Goal: Task Accomplishment & Management: Use online tool/utility

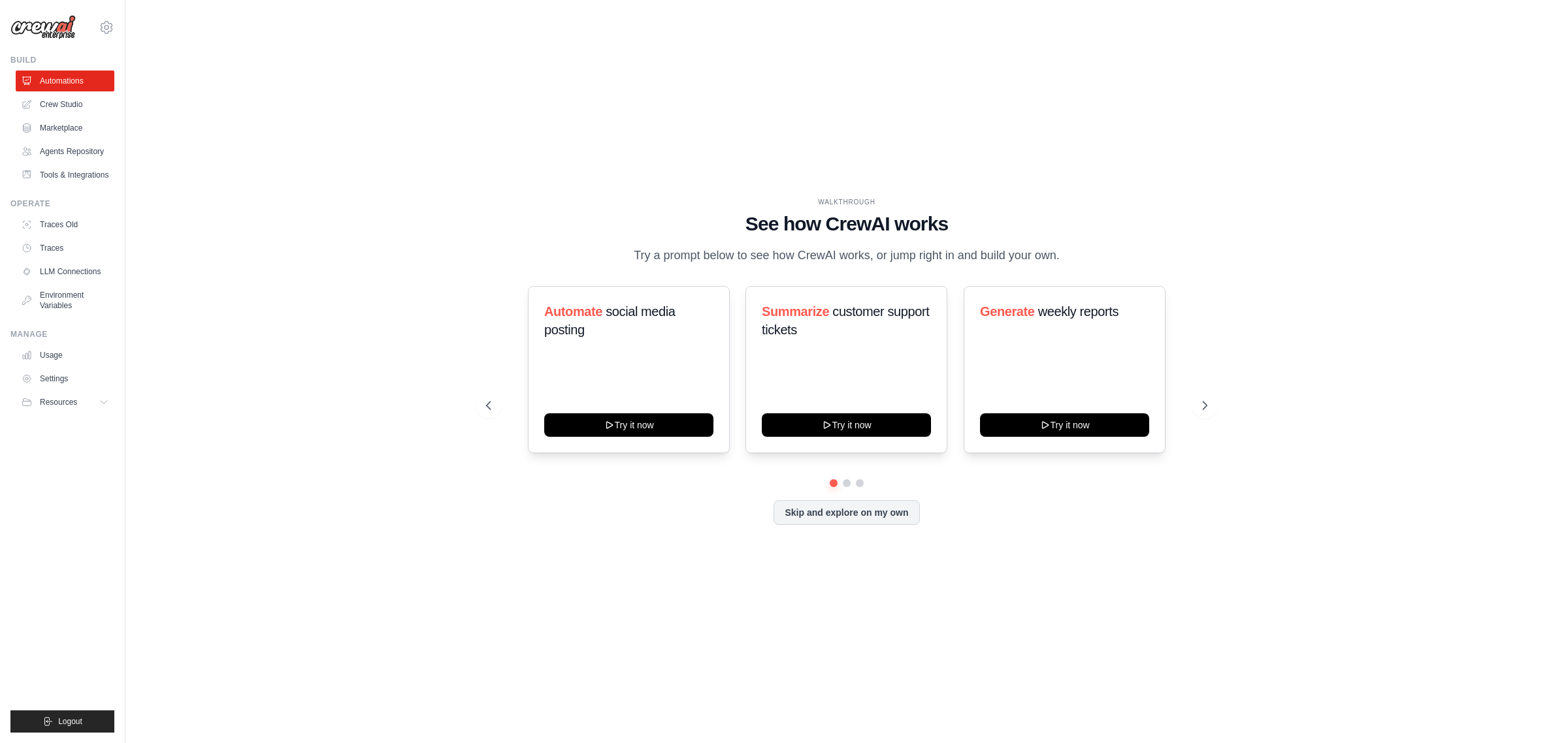
click at [845, 477] on div "Automate social media posting Try it now Summarize customer support tickets Try…" at bounding box center [846, 383] width 721 height 194
click at [845, 481] on button at bounding box center [846, 483] width 10 height 10
click at [860, 481] on button at bounding box center [860, 483] width 10 height 10
click at [1202, 394] on div "Automate social media posting Try it now Summarize customer support tickets Try…" at bounding box center [846, 406] width 721 height 239
click at [1205, 406] on icon at bounding box center [1206, 406] width 13 height 13
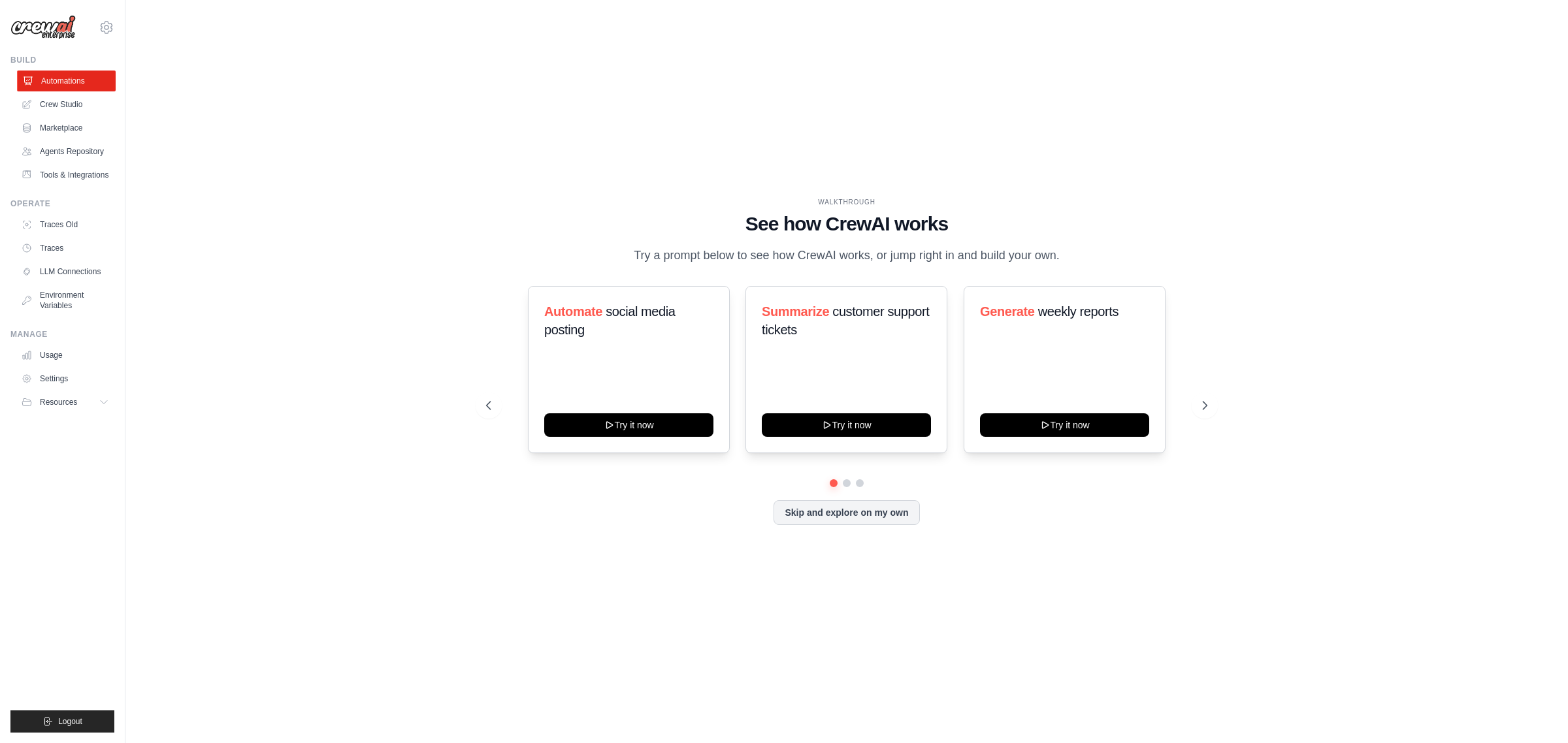
click at [73, 86] on link "Automations" at bounding box center [66, 81] width 99 height 21
click at [1200, 397] on button at bounding box center [1204, 405] width 26 height 26
click at [857, 509] on button "Skip and explore on my own" at bounding box center [846, 511] width 145 height 24
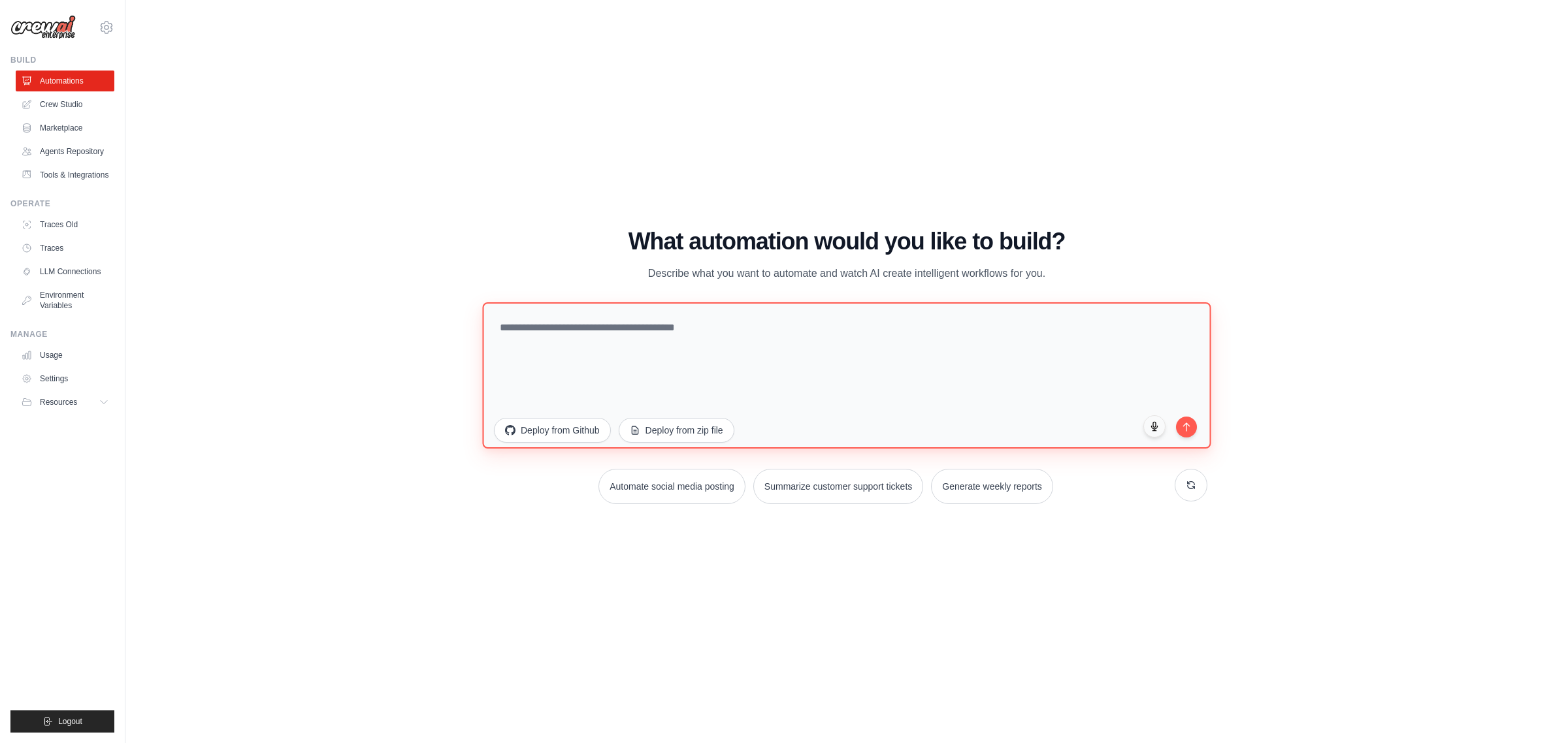
click at [660, 343] on textarea at bounding box center [846, 375] width 728 height 146
click at [648, 348] on textarea at bounding box center [846, 375] width 728 height 146
paste textarea "**********"
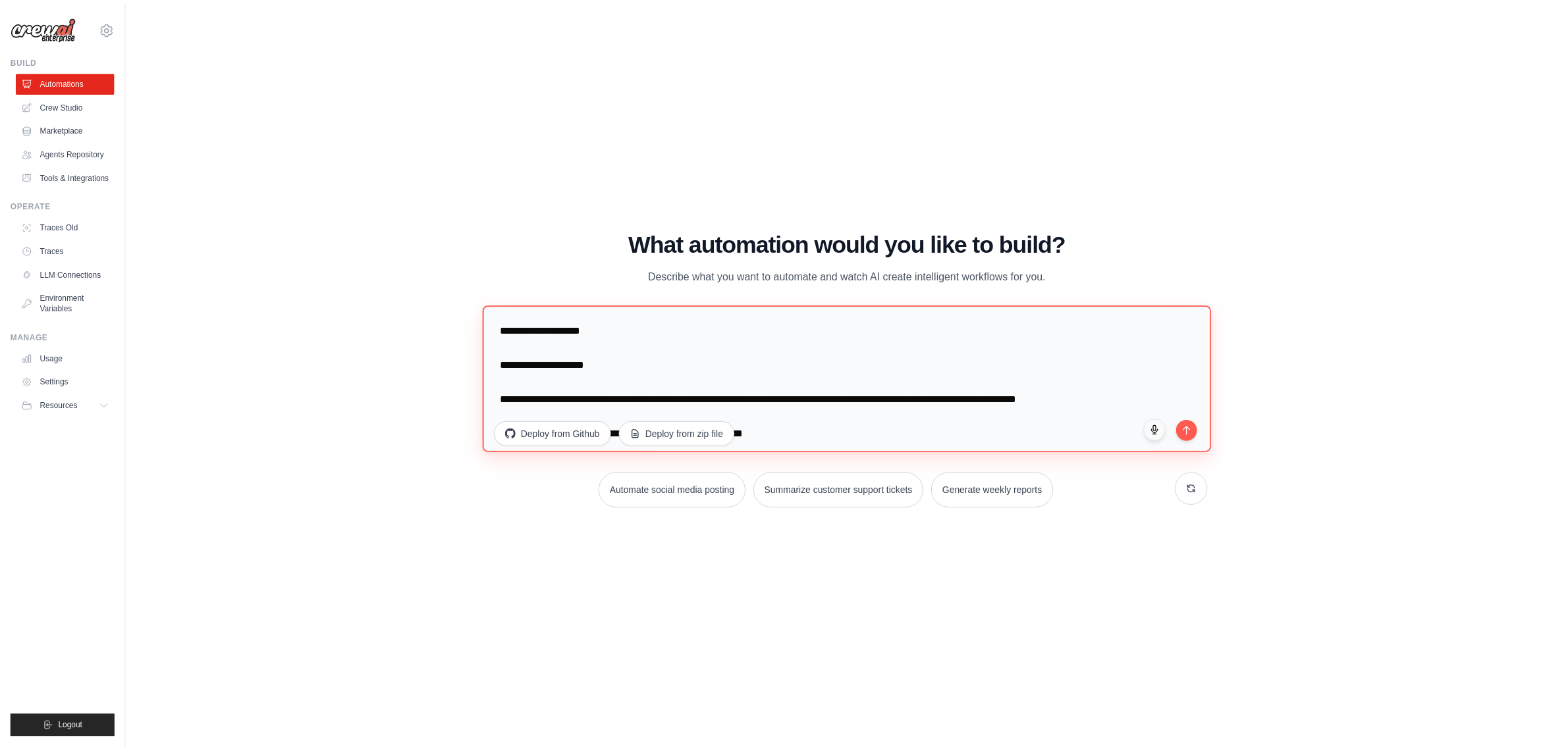
scroll to position [861, 0]
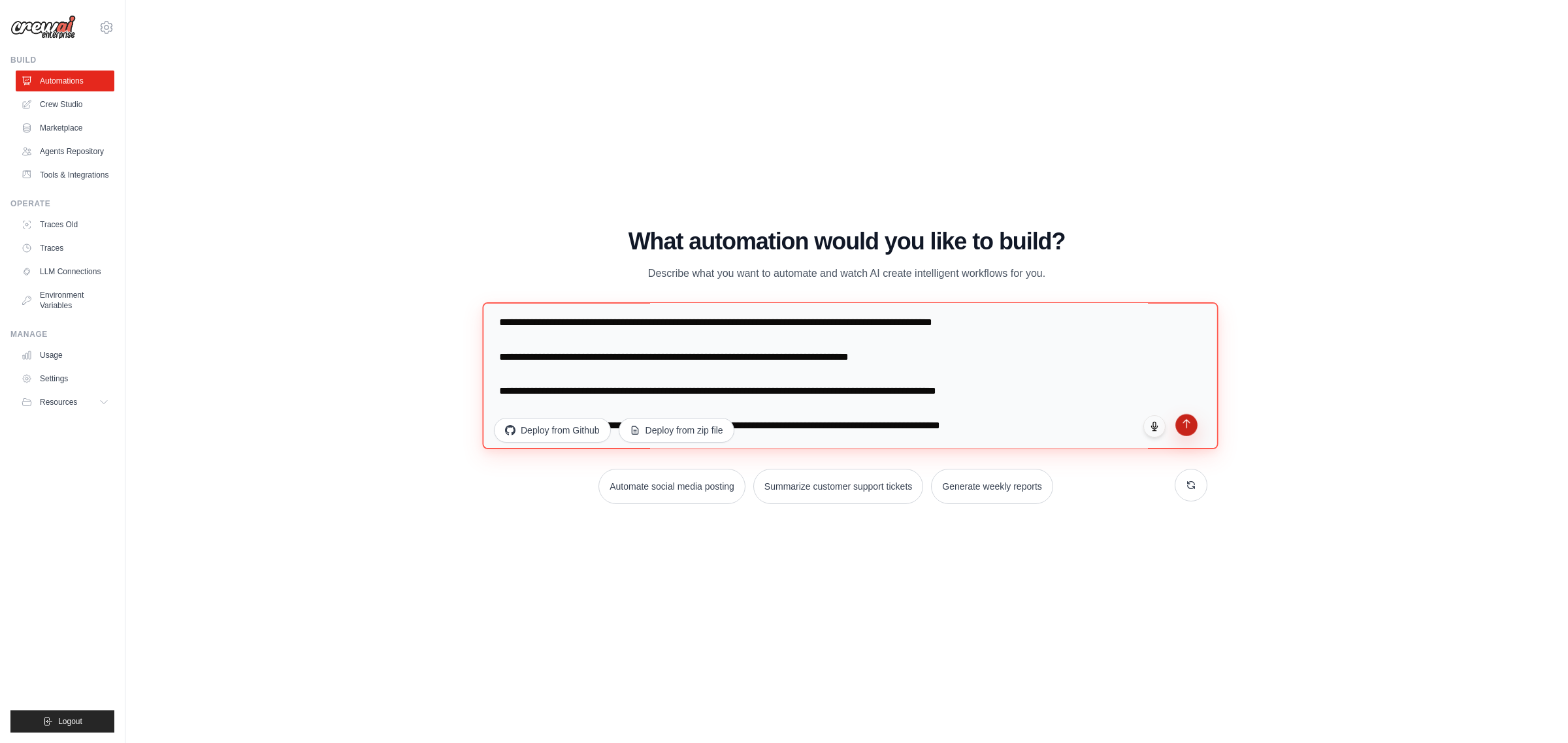
type textarea "**********"
click at [1187, 429] on icon "submit" at bounding box center [1186, 424] width 11 height 11
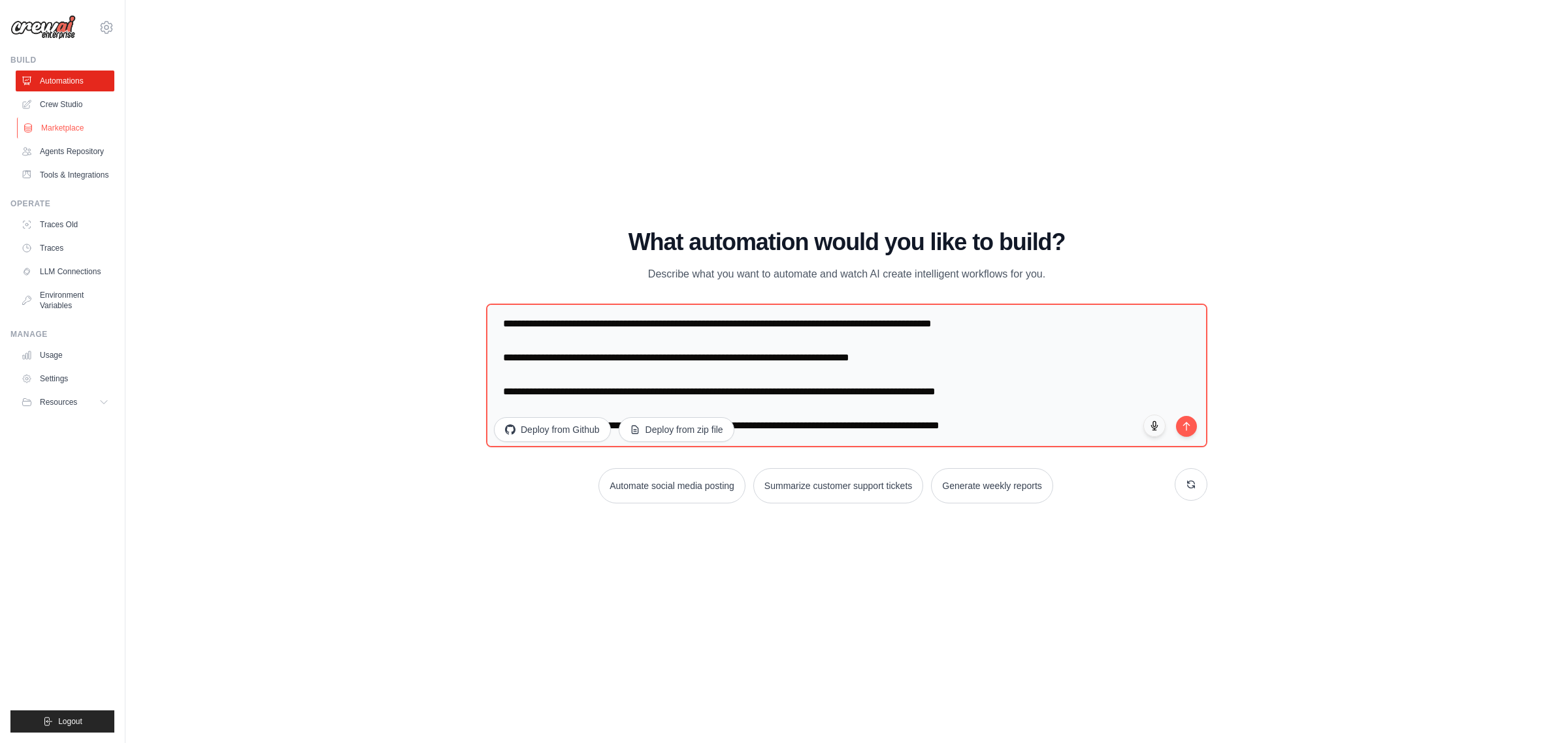
click at [85, 128] on link "Marketplace" at bounding box center [66, 128] width 99 height 21
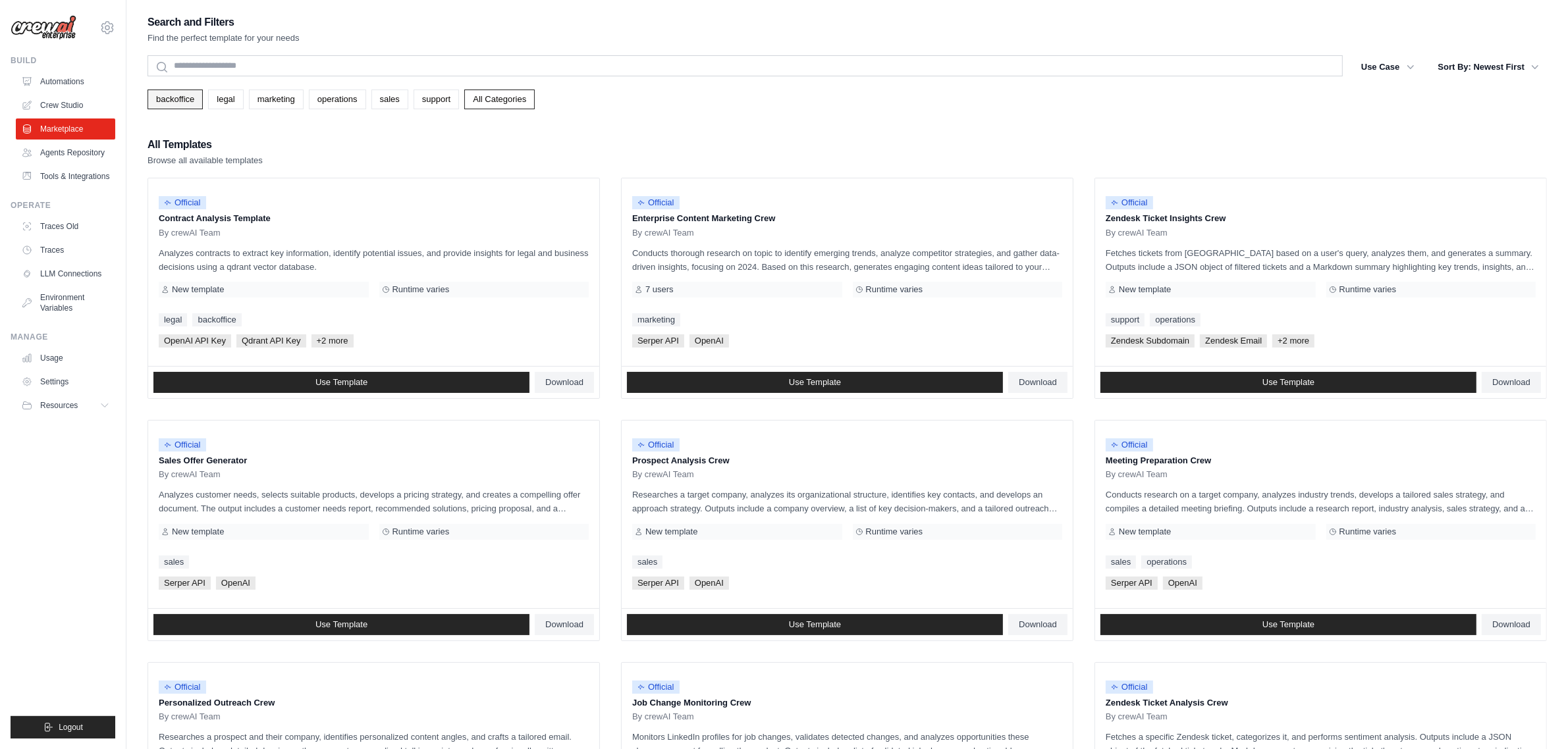
click at [183, 102] on link "backoffice" at bounding box center [175, 99] width 55 height 19
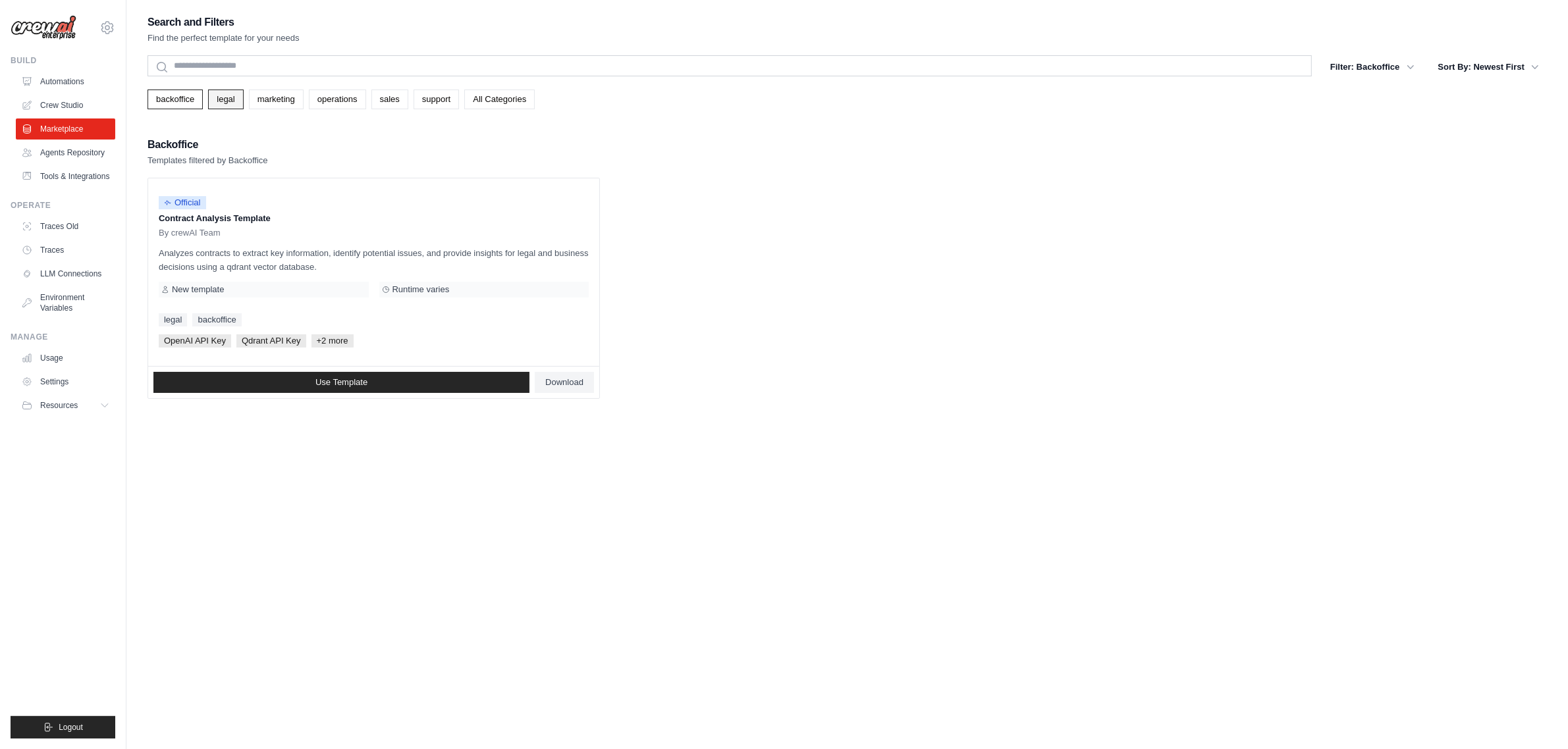
click at [214, 101] on link "legal" at bounding box center [225, 99] width 35 height 19
click at [265, 99] on link "marketing" at bounding box center [276, 99] width 55 height 19
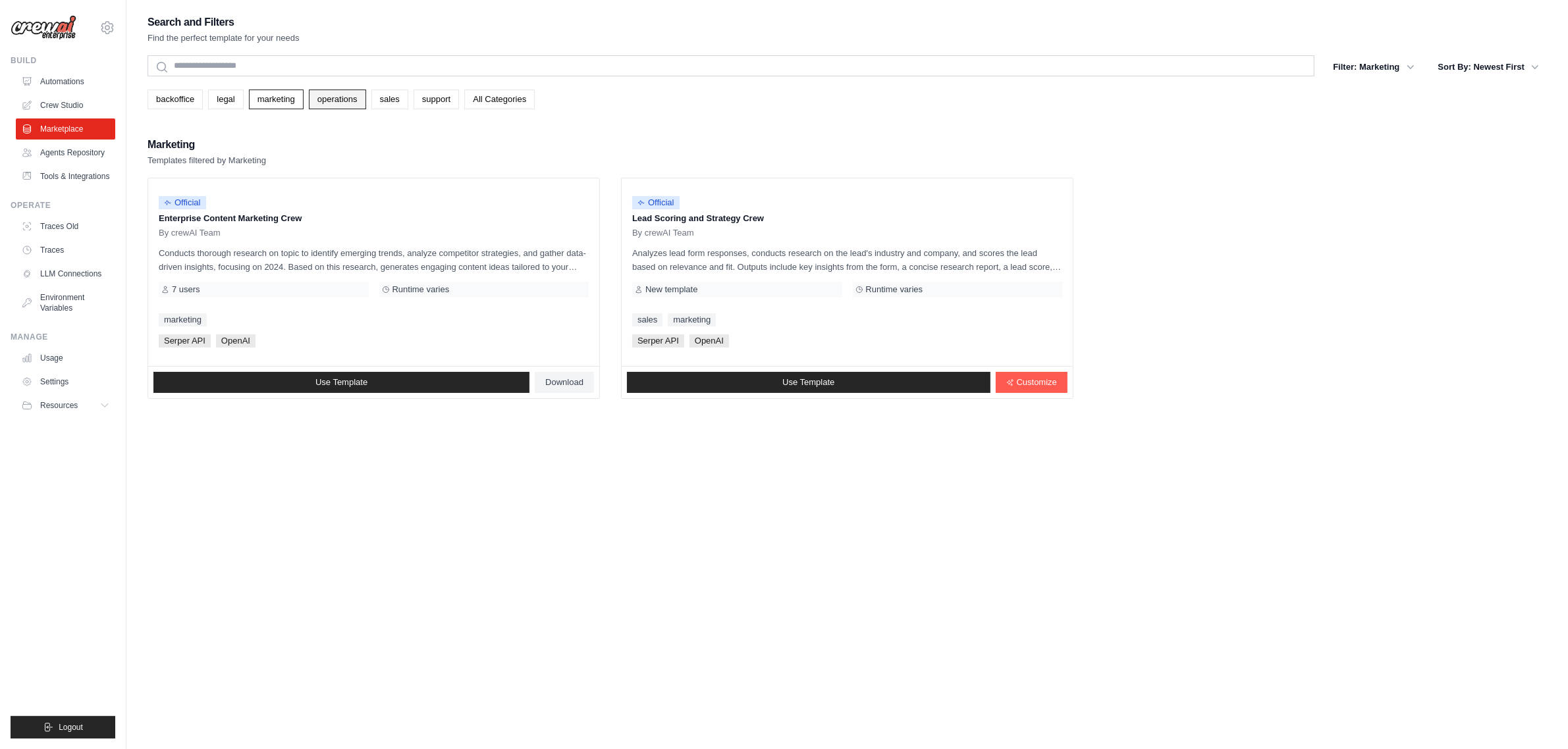
click at [329, 102] on link "operations" at bounding box center [337, 99] width 58 height 19
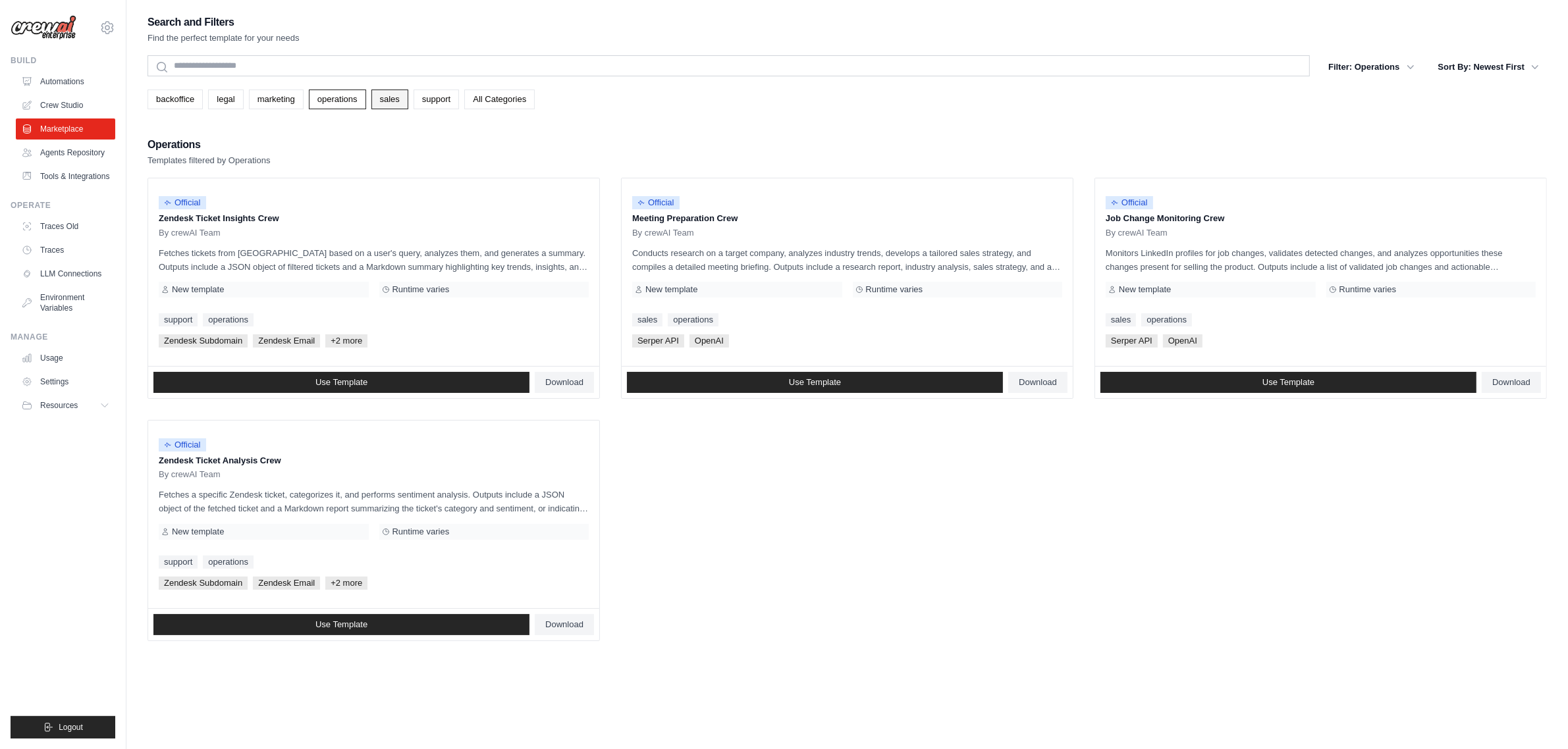
click at [407, 101] on link "sales" at bounding box center [390, 99] width 37 height 19
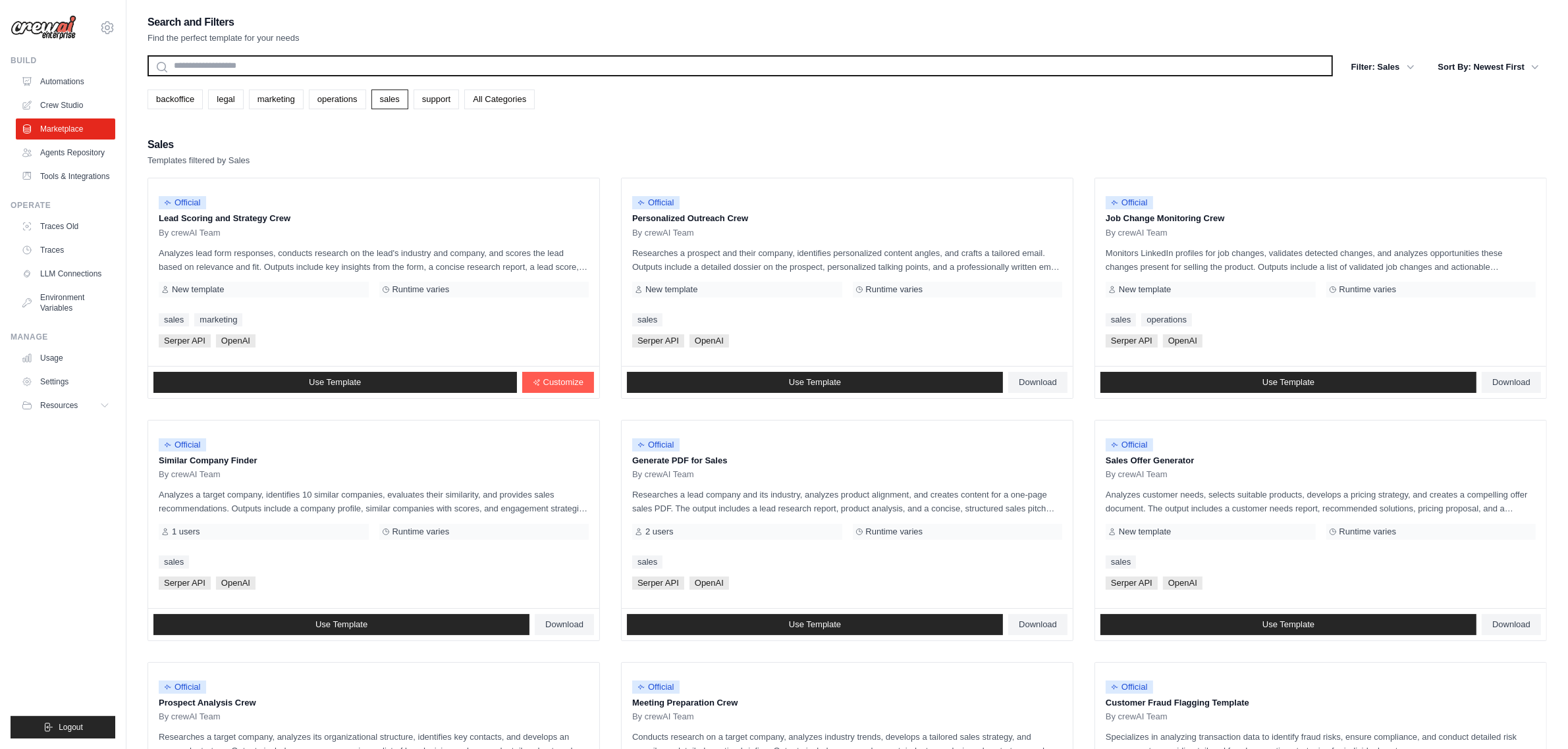
click at [236, 67] on input "text" at bounding box center [740, 66] width 1185 height 21
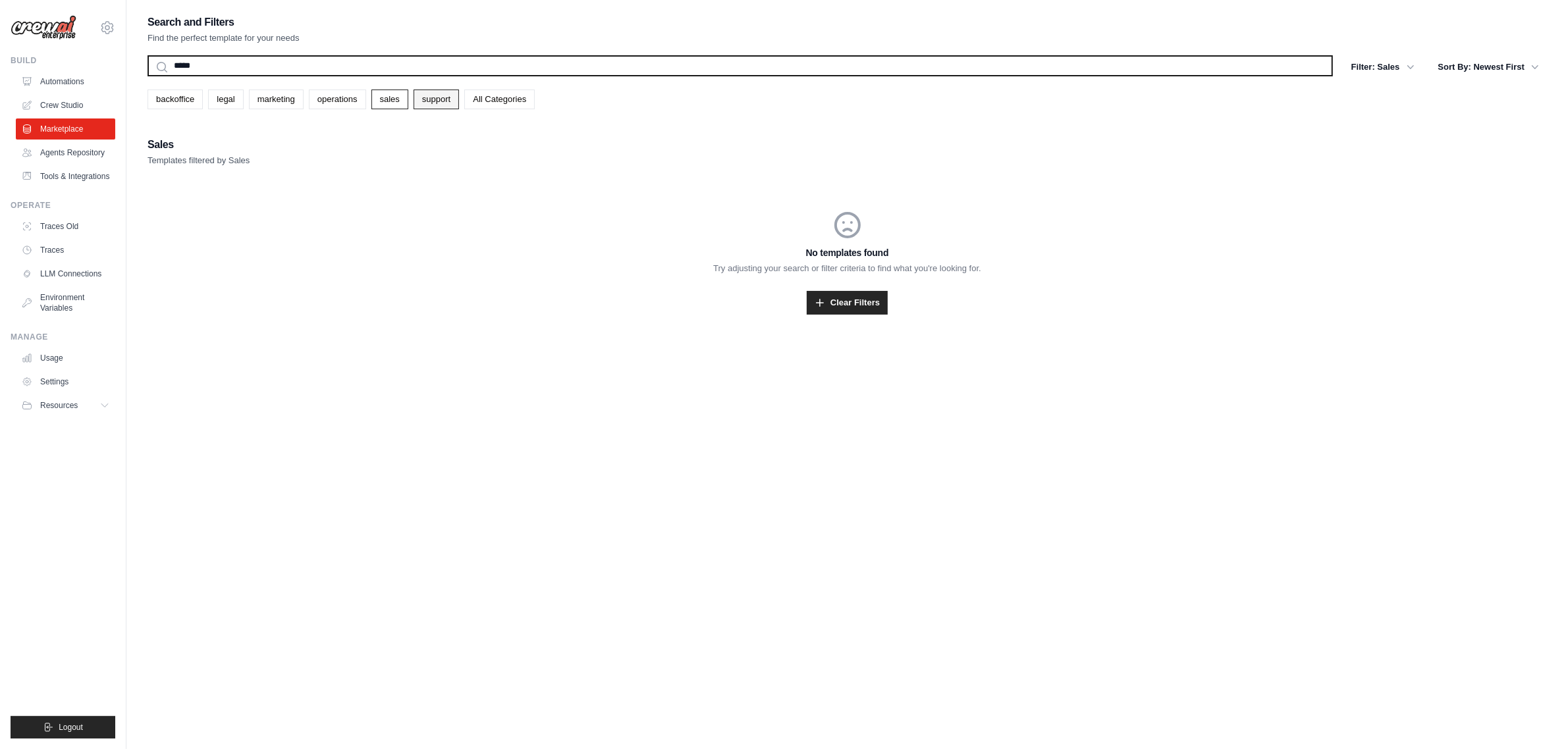
type input "*****"
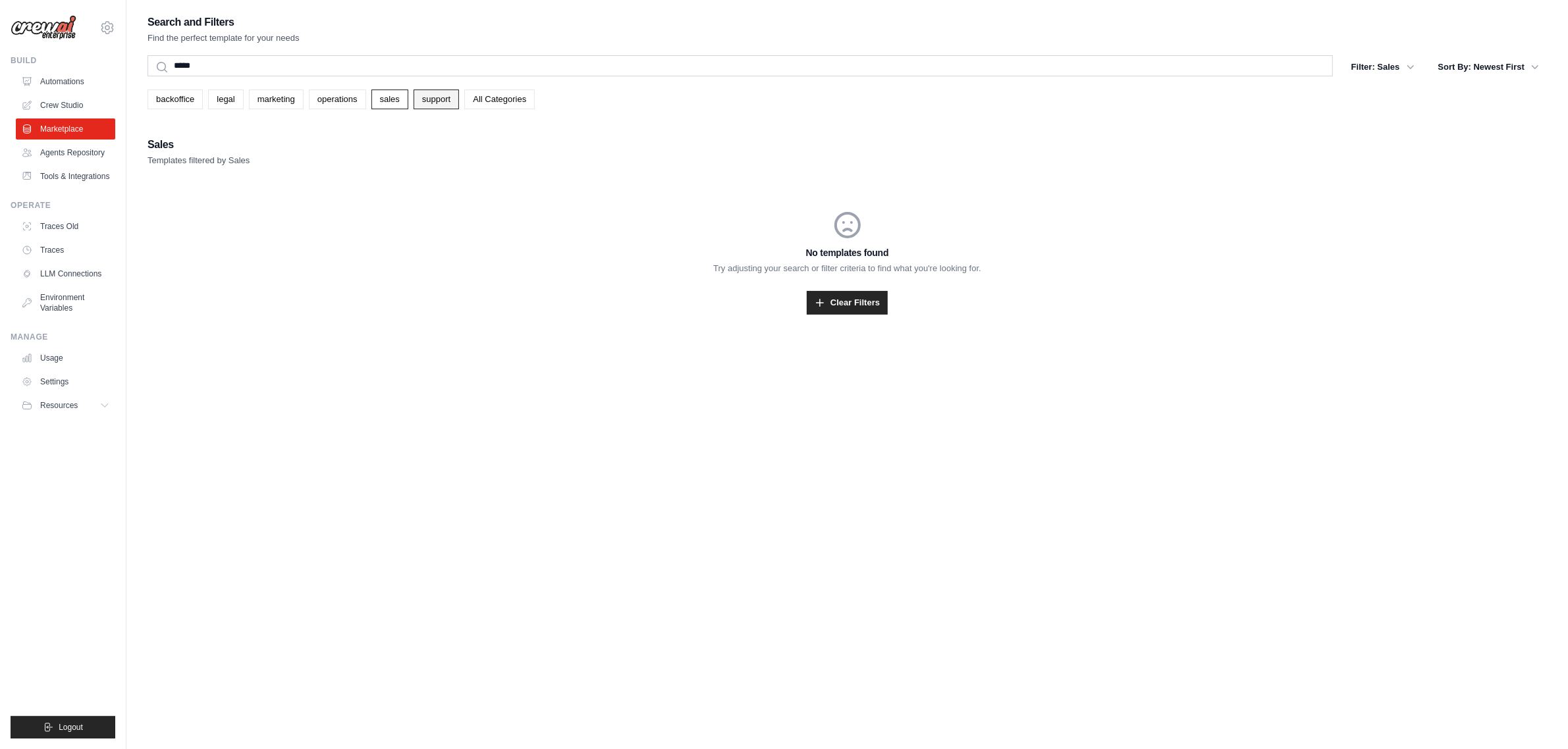
click at [448, 99] on link "support" at bounding box center [436, 99] width 46 height 19
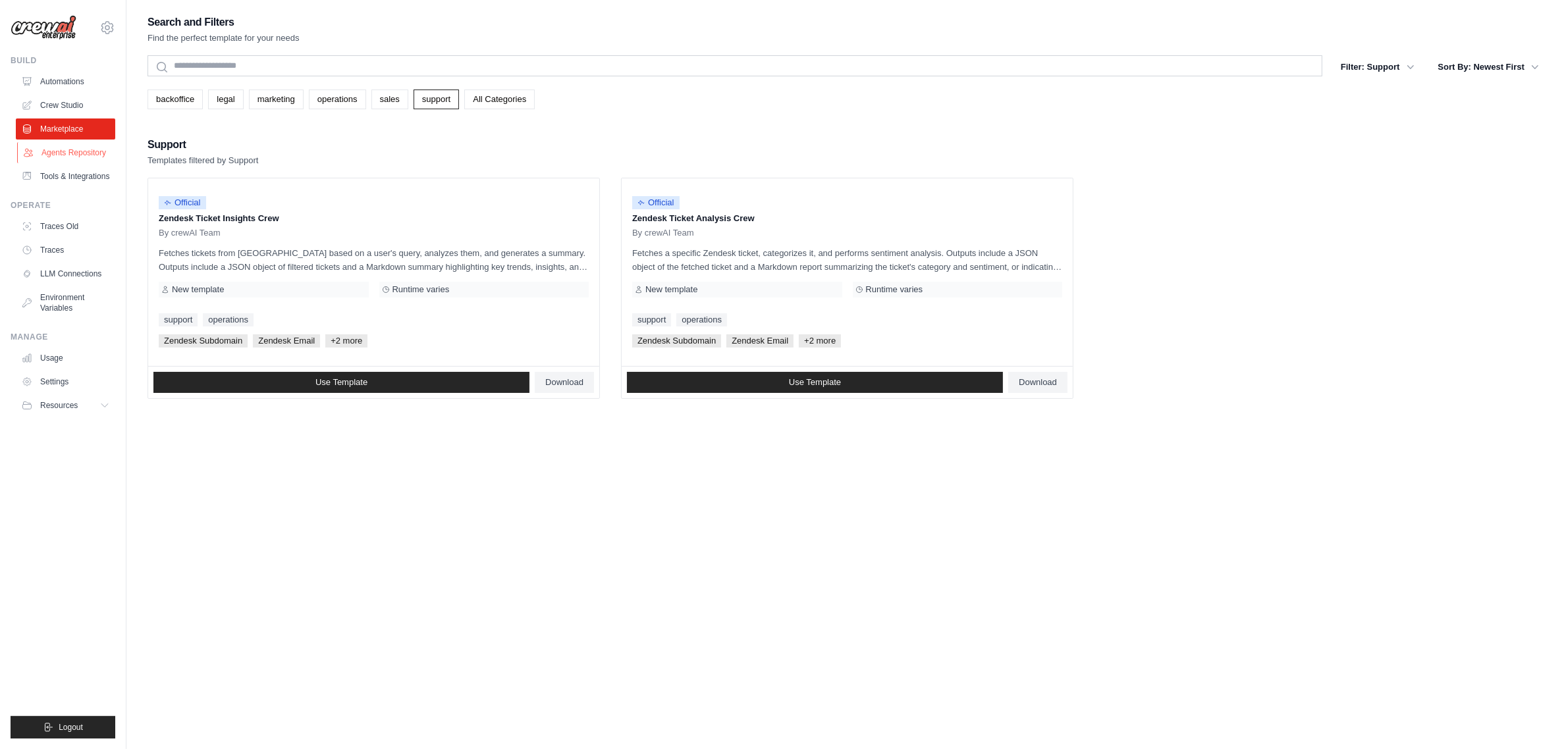
click at [69, 147] on link "Agents Repository" at bounding box center [67, 152] width 99 height 21
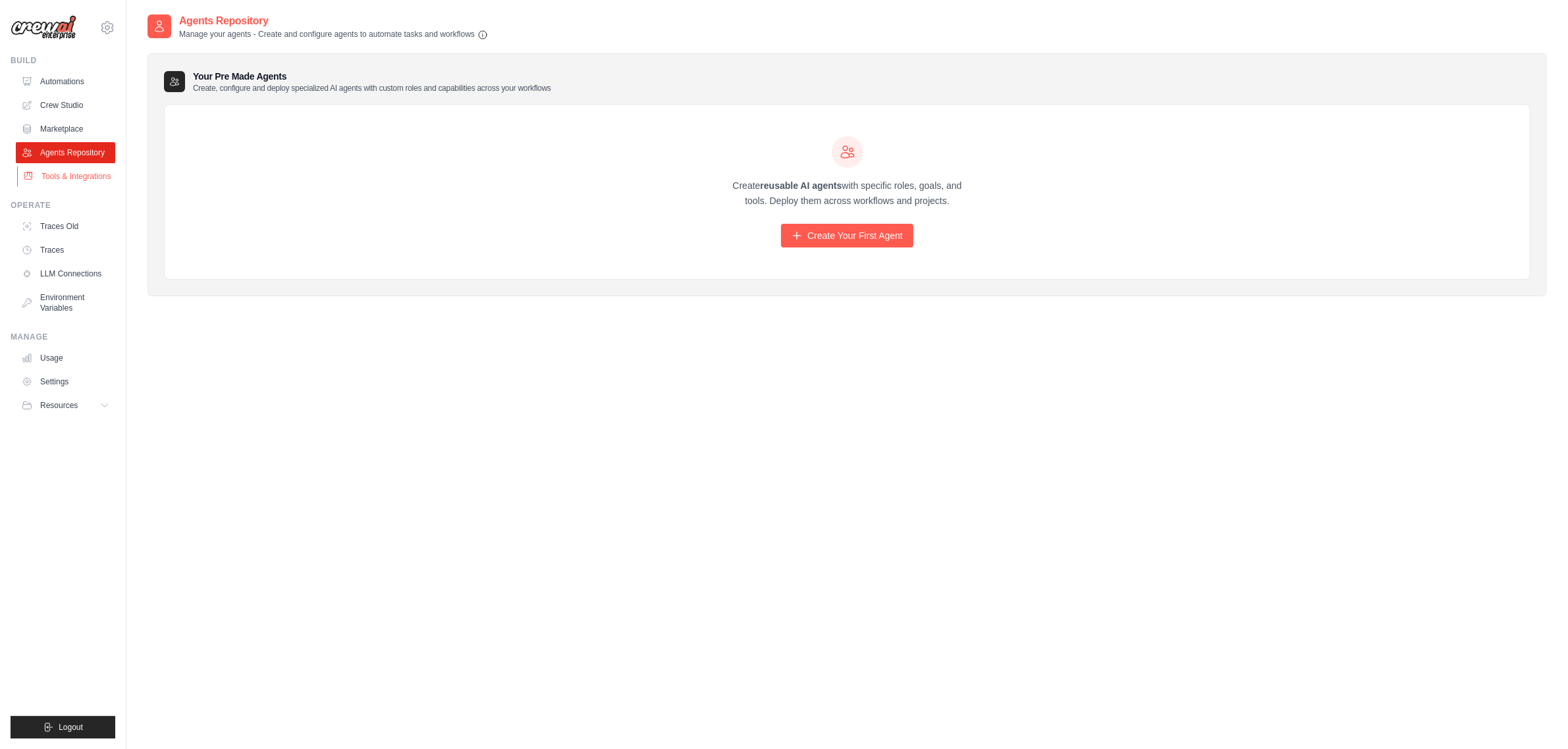
click at [90, 171] on link "Tools & Integrations" at bounding box center [67, 176] width 99 height 21
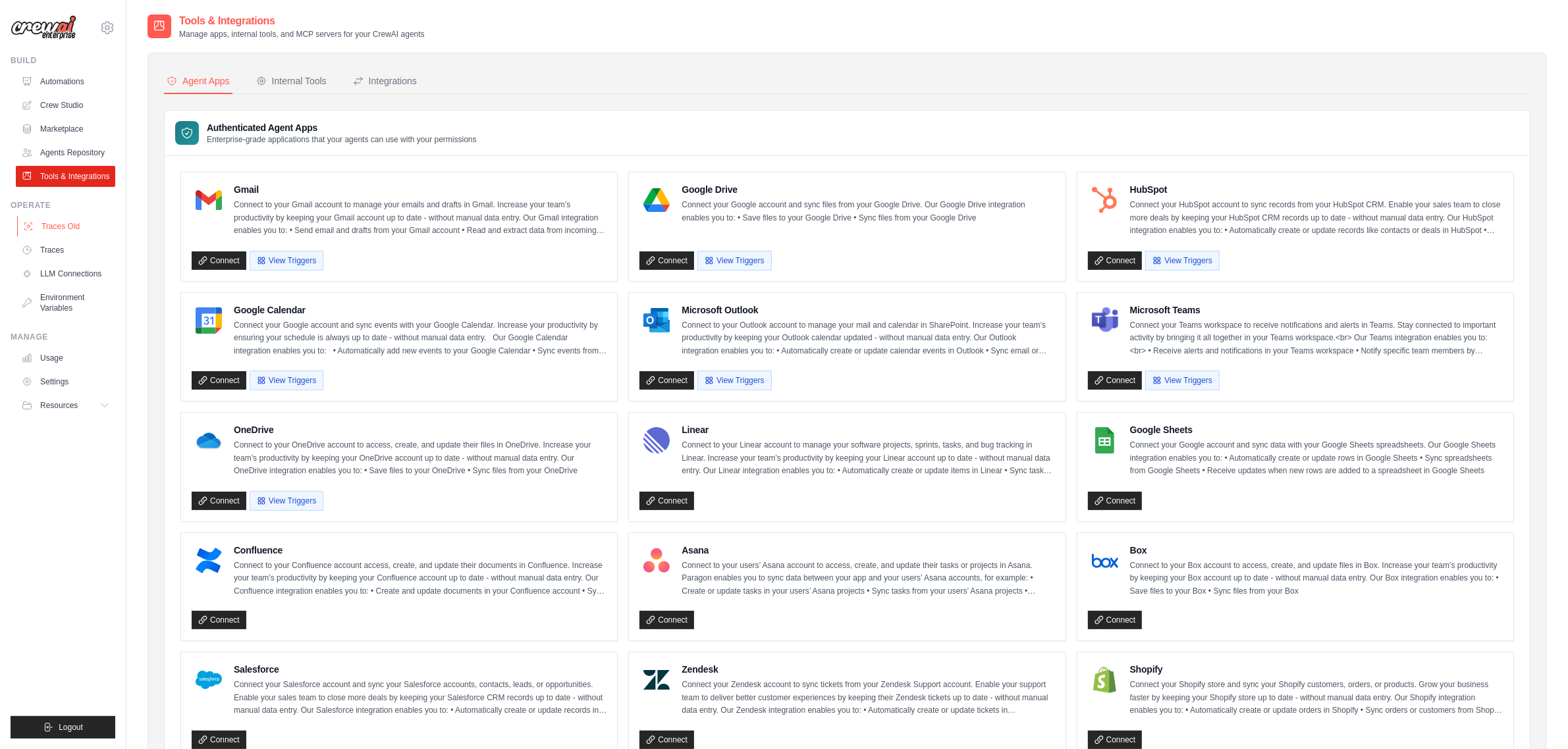
click at [34, 223] on link "Traces Old" at bounding box center [67, 226] width 99 height 21
click at [58, 252] on link "Traces" at bounding box center [67, 250] width 99 height 21
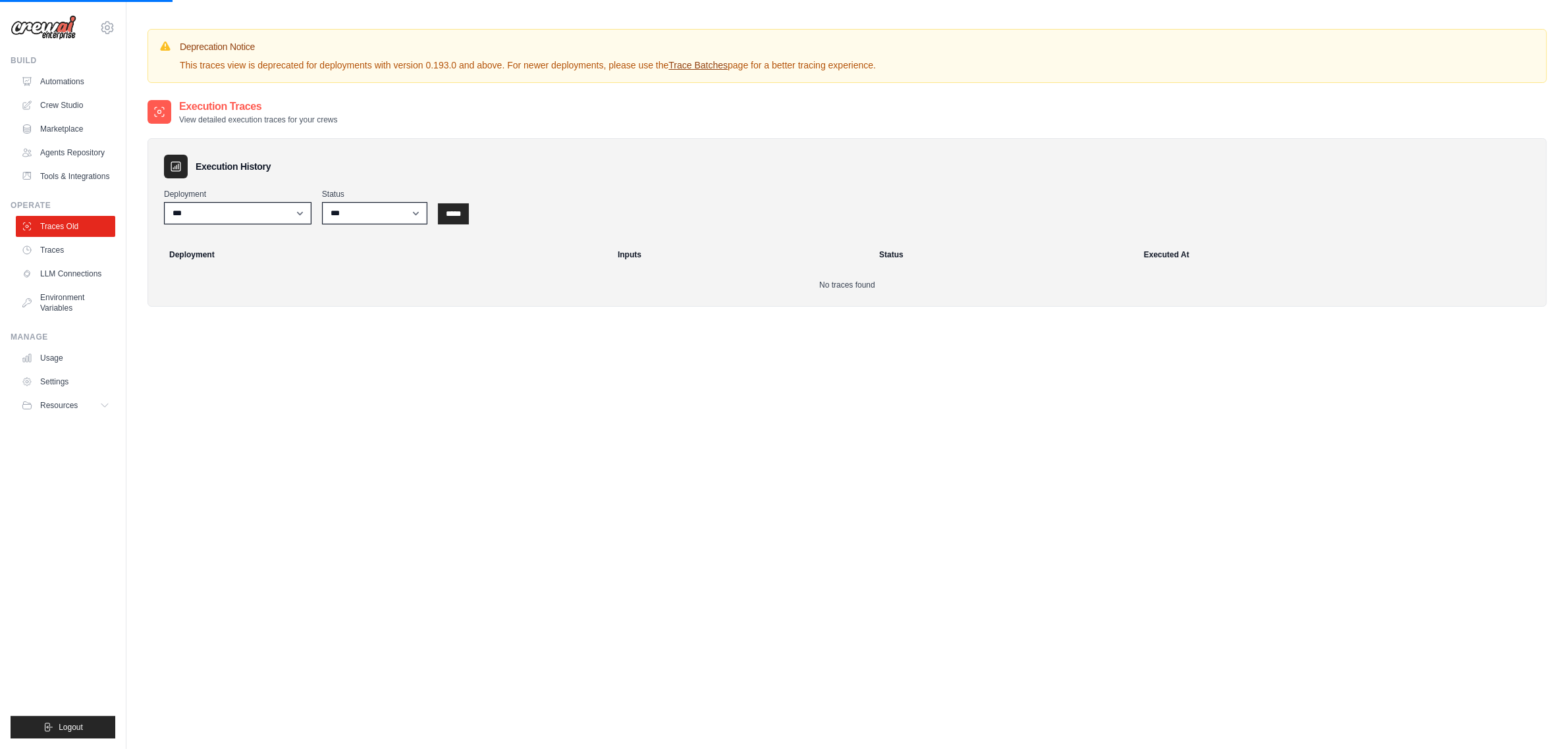
click at [64, 268] on link "LLM Connections" at bounding box center [65, 274] width 99 height 21
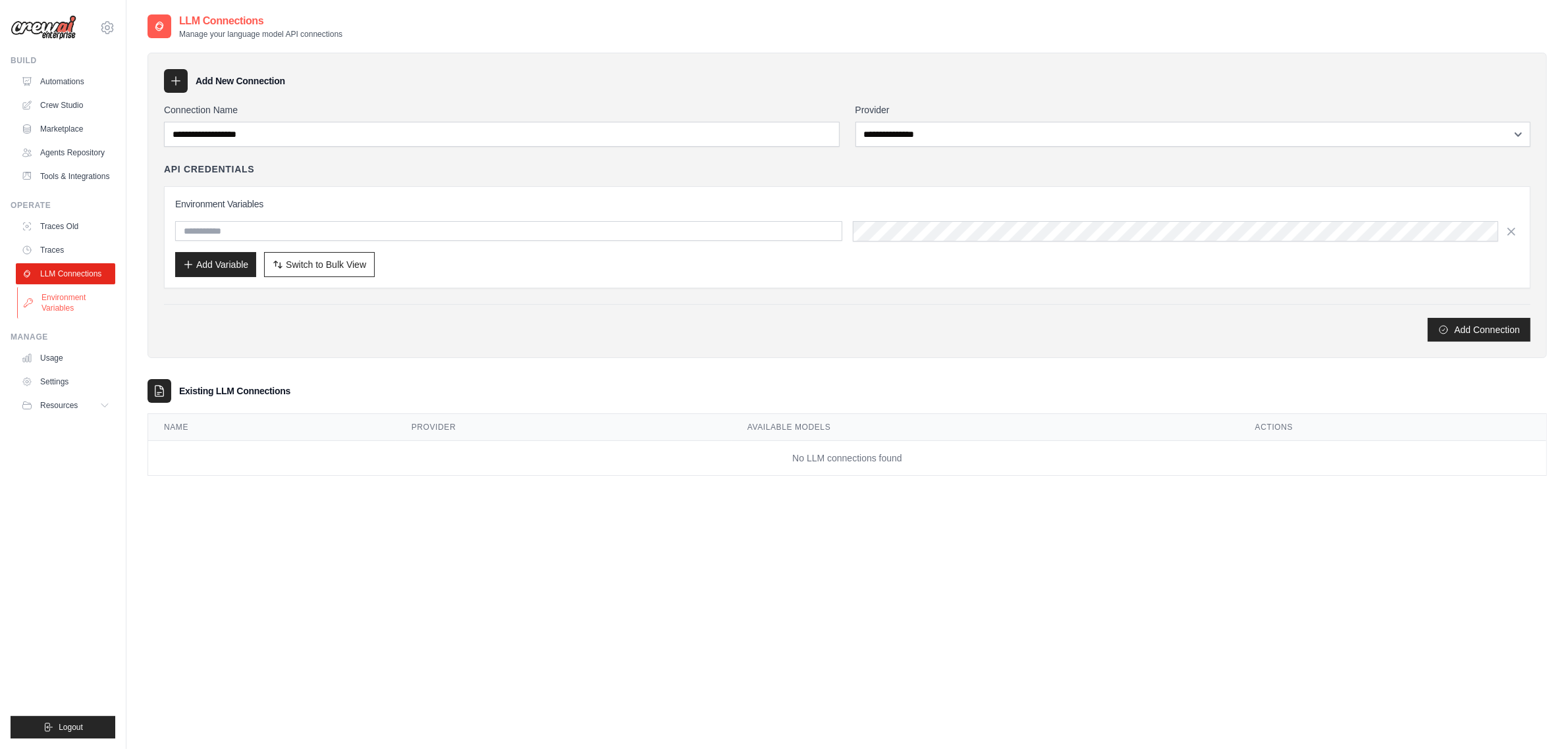
click at [56, 292] on link "Environment Variables" at bounding box center [67, 303] width 99 height 31
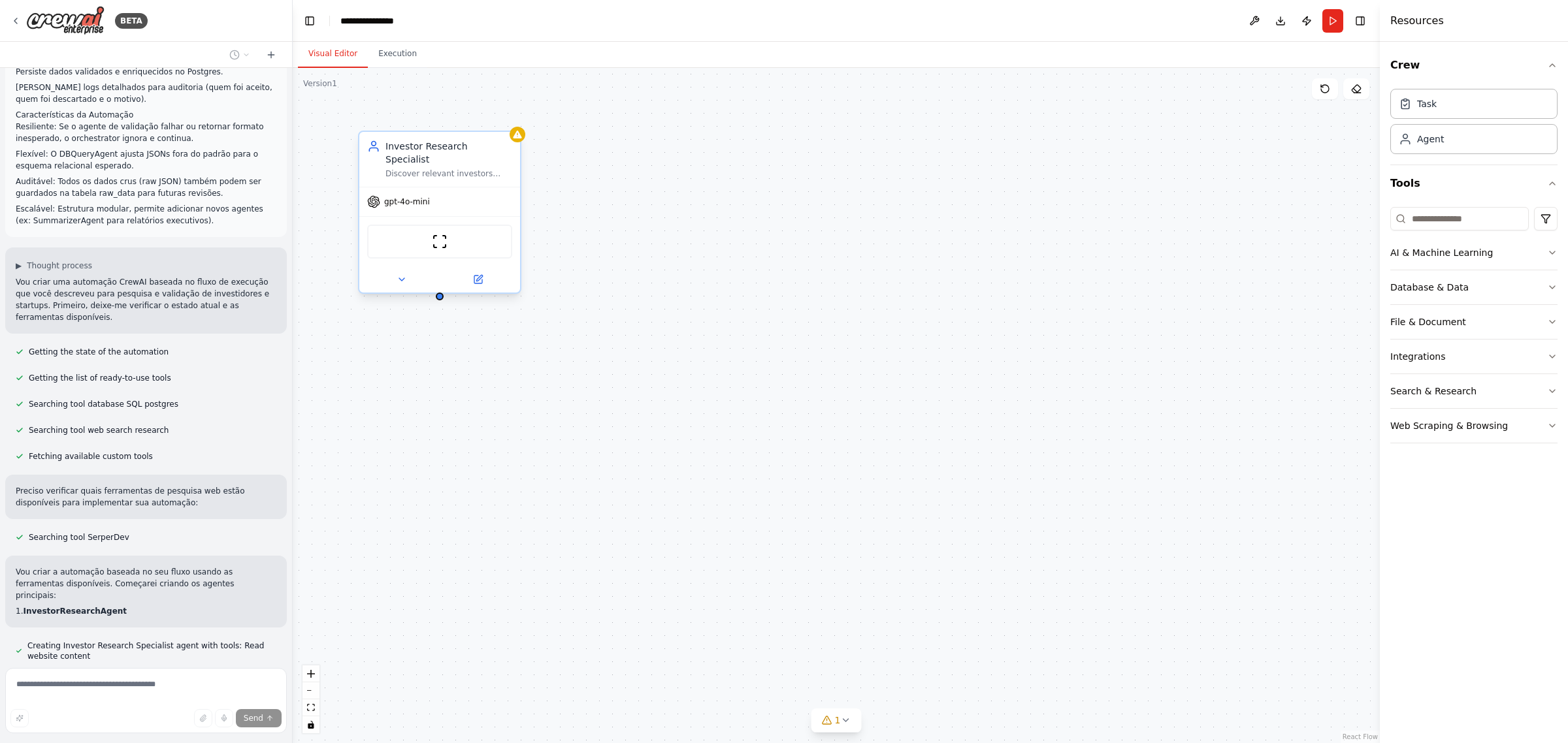
scroll to position [576, 0]
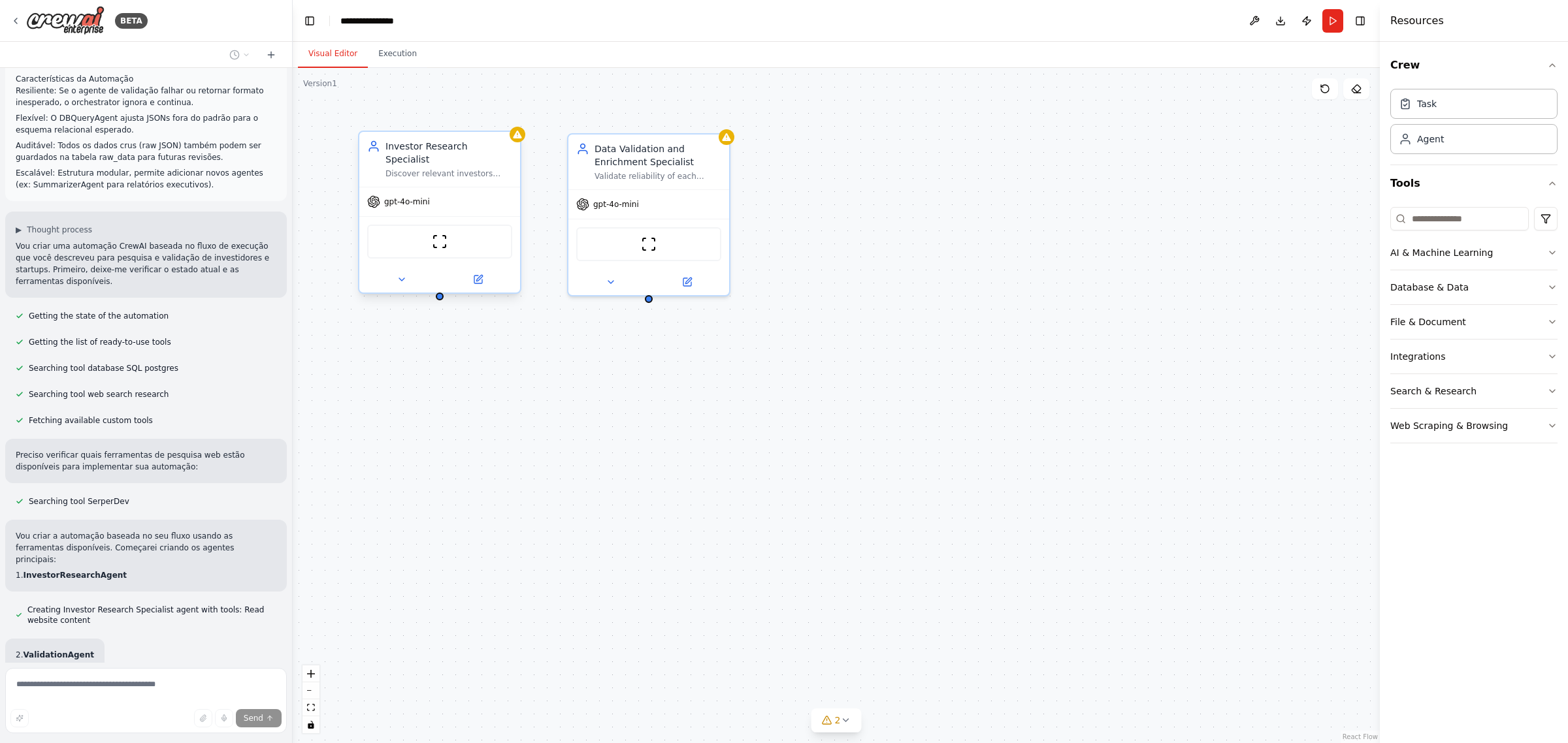
click at [518, 144] on div "Investor Research Specialist Discover relevant investors based on investment th…" at bounding box center [439, 159] width 161 height 55
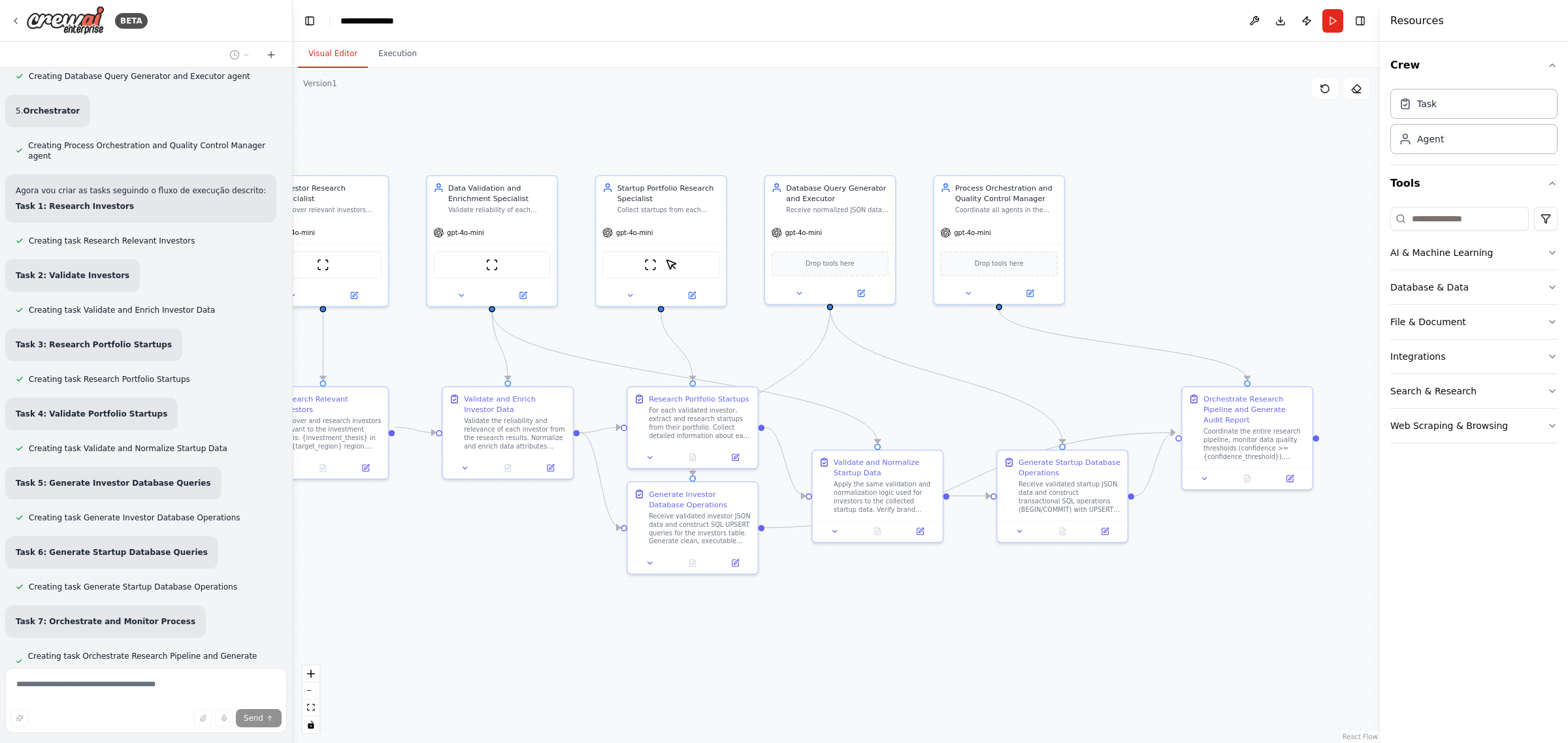
scroll to position [1375, 0]
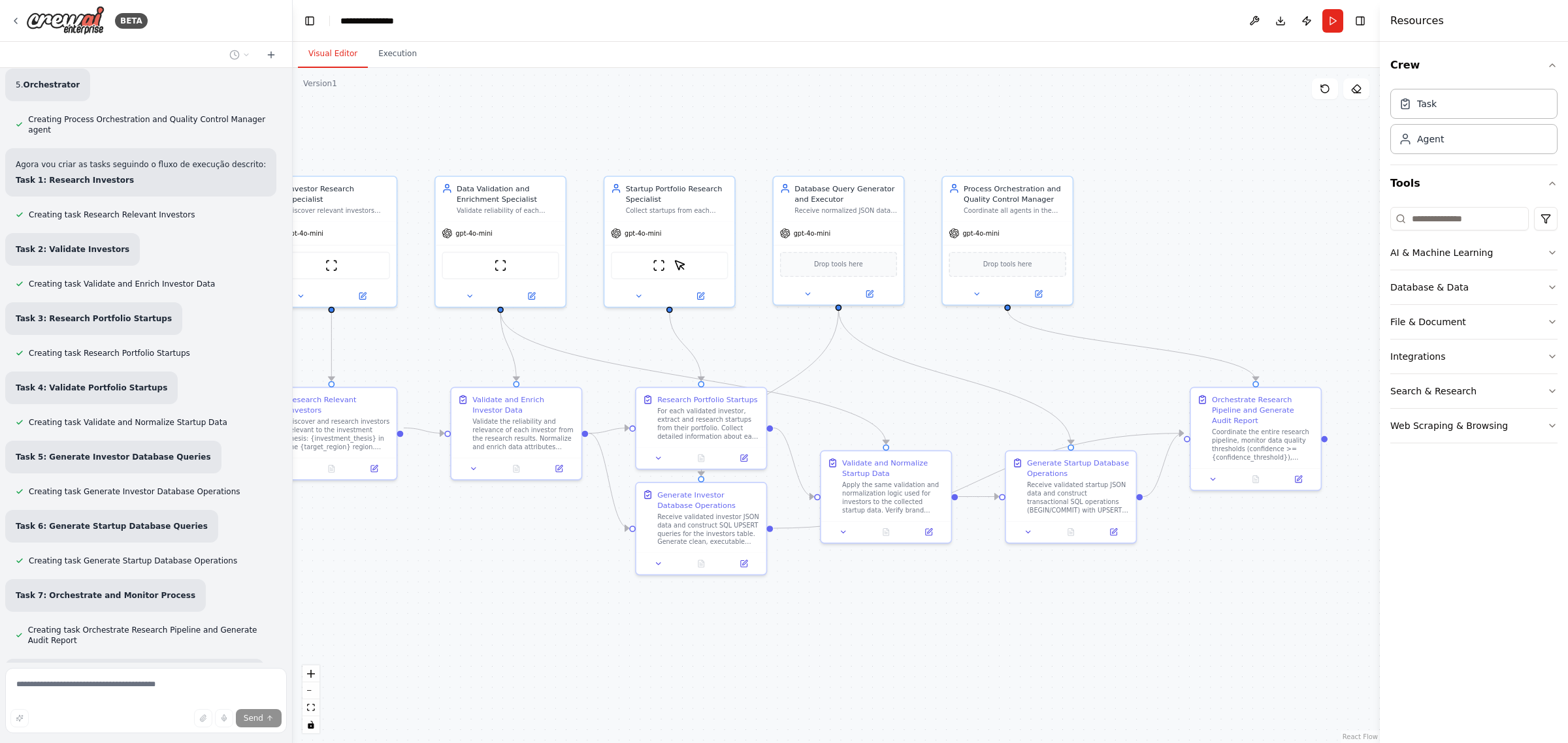
drag, startPoint x: 1174, startPoint y: 601, endPoint x: 926, endPoint y: 554, distance: 252.4
click at [926, 554] on div ".deletable-edge-delete-btn { width: 20px; height: 20px; border: 0px solid #ffff…" at bounding box center [837, 406] width 1087 height 676
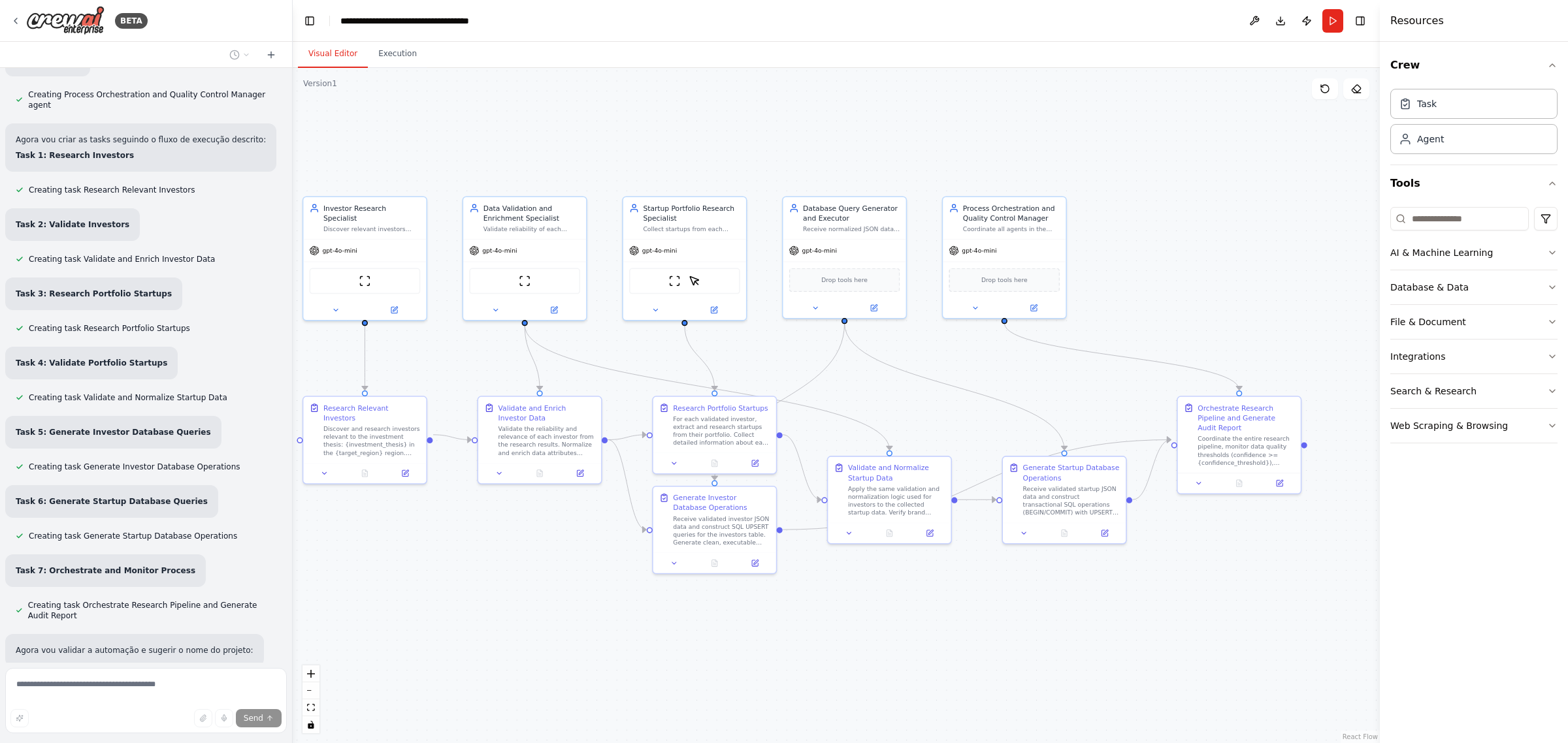
drag, startPoint x: 1250, startPoint y: 588, endPoint x: 1233, endPoint y: 588, distance: 17.0
click at [1233, 588] on div ".deletable-edge-delete-btn { width: 20px; height: 20px; border: 0px solid #ffff…" at bounding box center [837, 406] width 1087 height 676
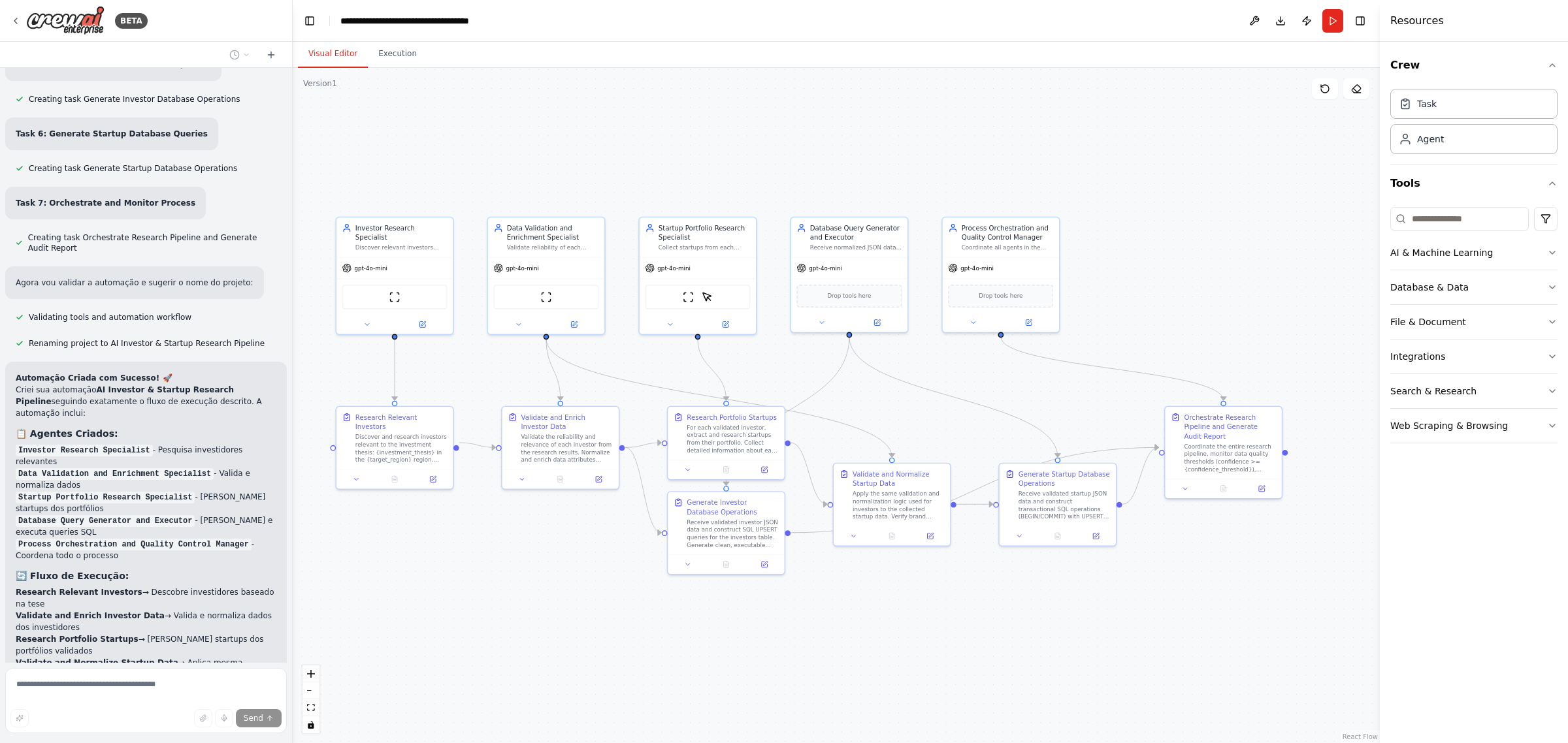
scroll to position [1963, 0]
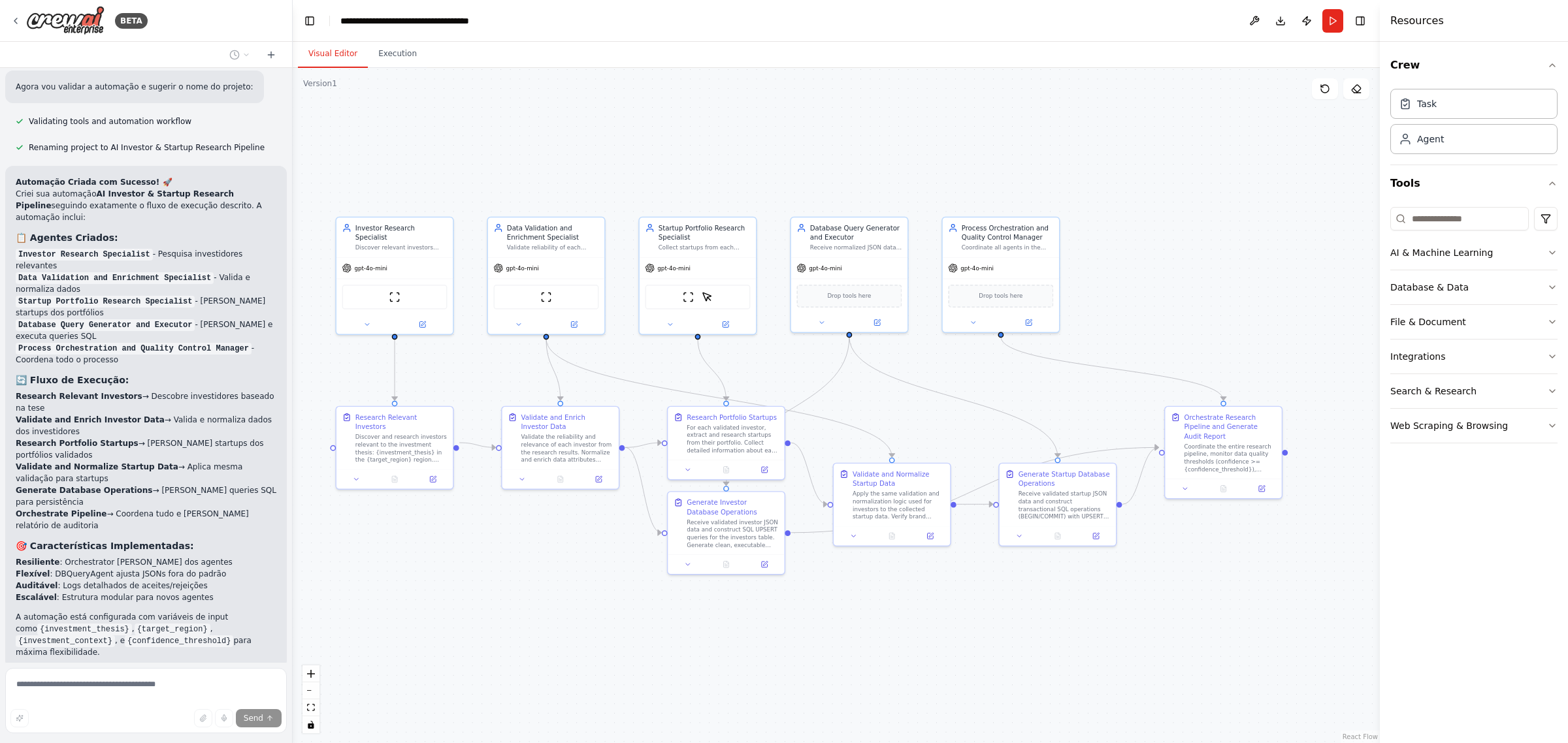
click at [165, 742] on span "Run Automation" at bounding box center [151, 753] width 63 height 10
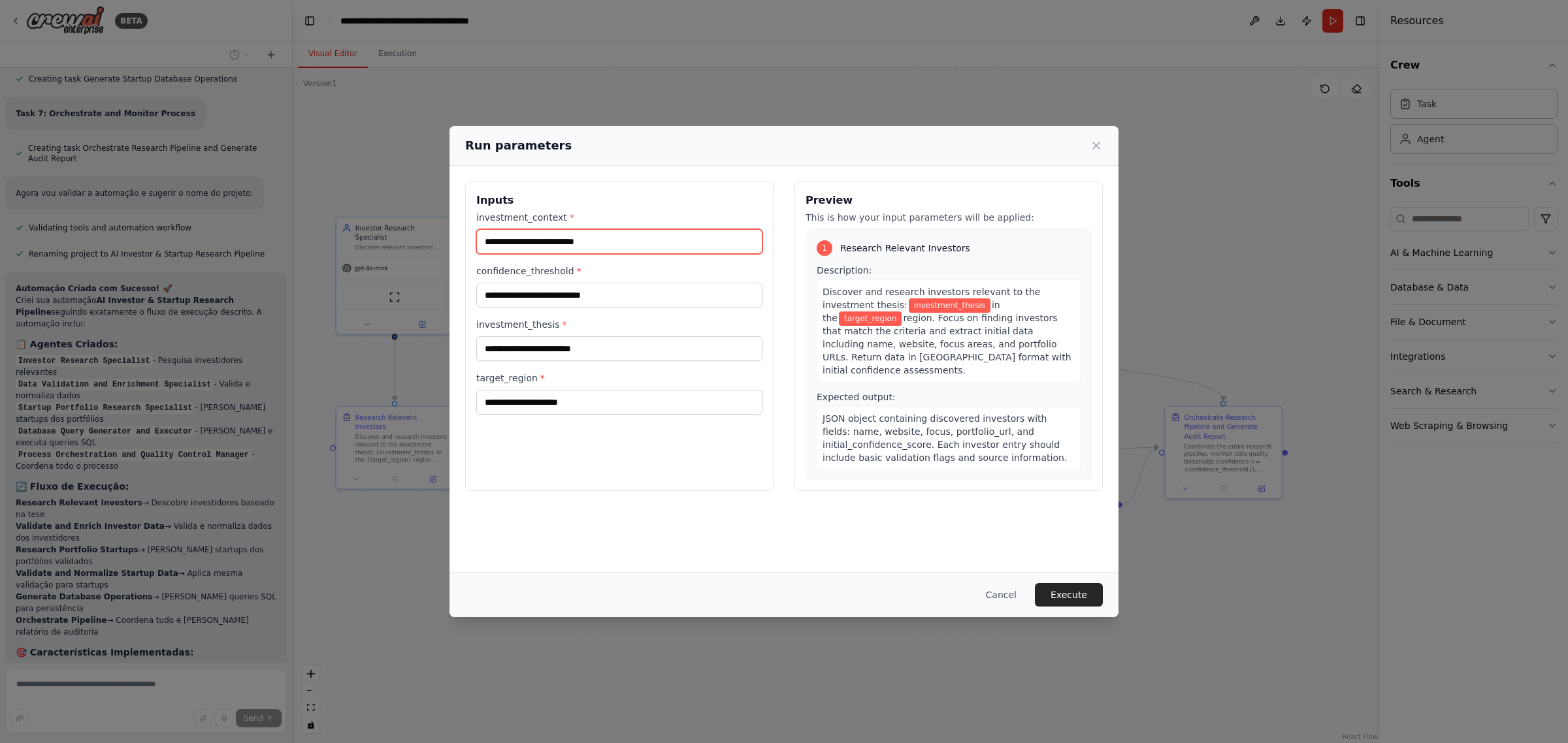
click at [602, 242] on input "investment_context *" at bounding box center [619, 241] width 286 height 24
click at [638, 299] on input "confidence_threshold *" at bounding box center [619, 294] width 286 height 24
click at [606, 403] on input "target_region *" at bounding box center [619, 402] width 286 height 24
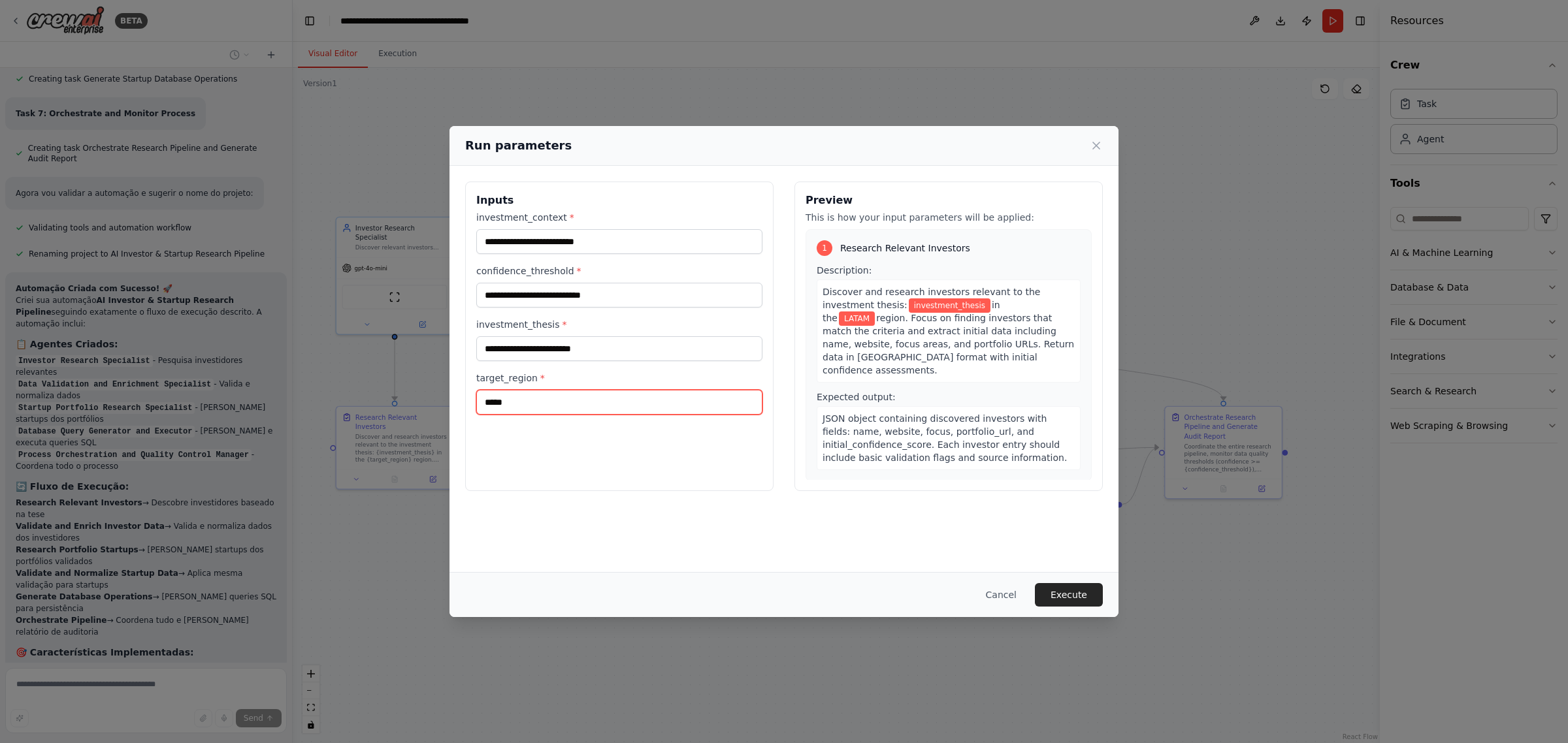
type input "*****"
click at [543, 358] on input "investment_thesis *" at bounding box center [619, 349] width 286 height 24
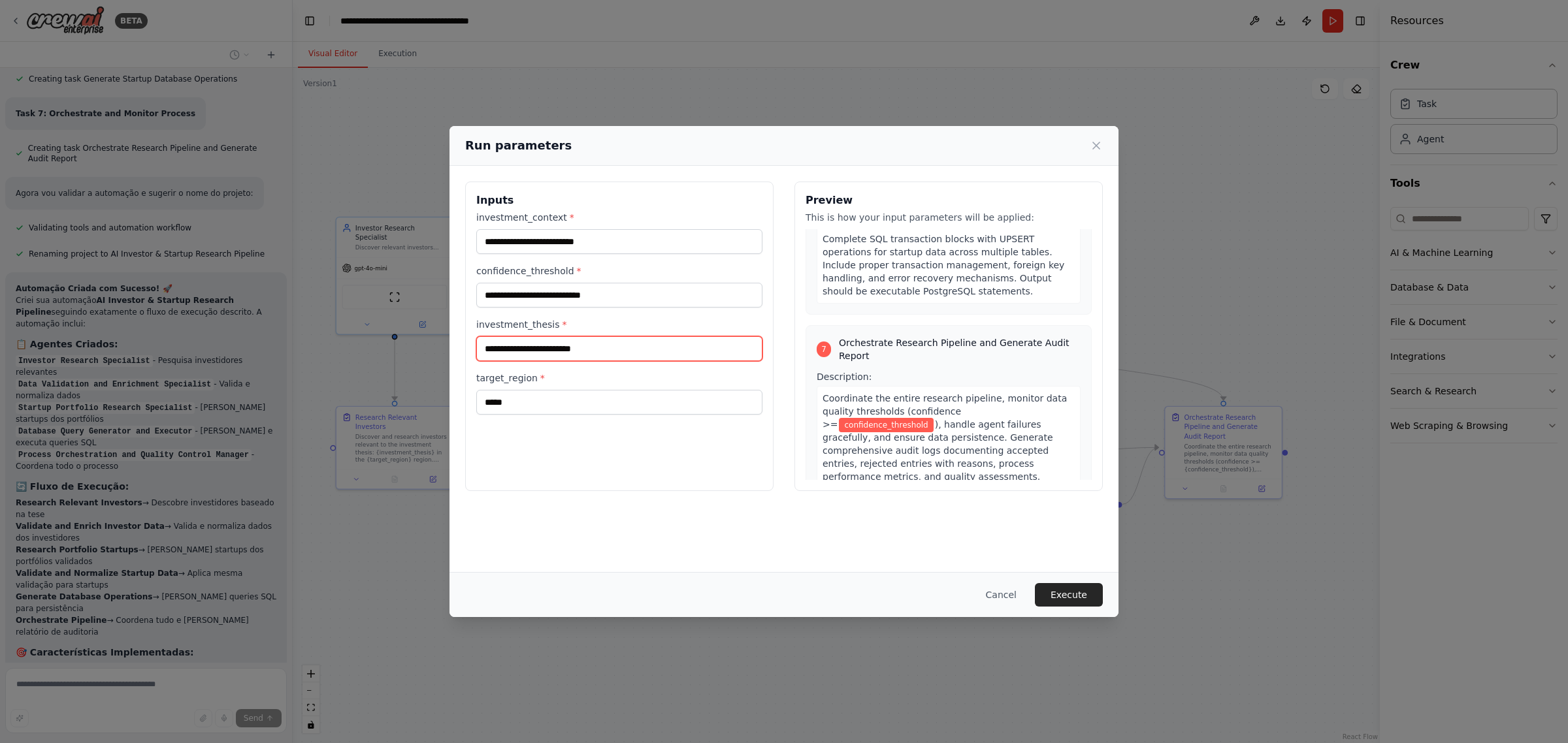
scroll to position [1470, 0]
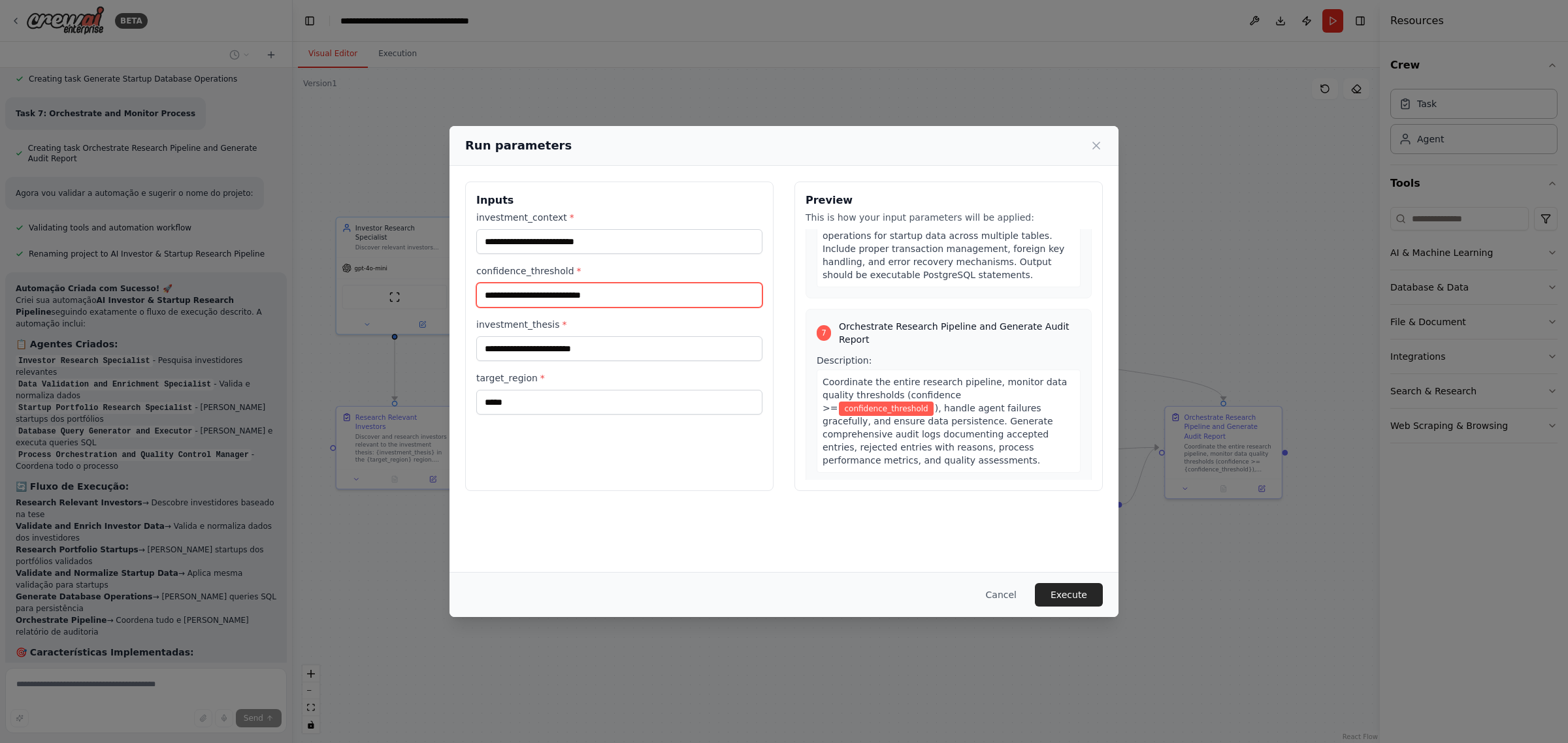
click at [576, 304] on input "confidence_threshold *" at bounding box center [619, 294] width 286 height 24
type input "**"
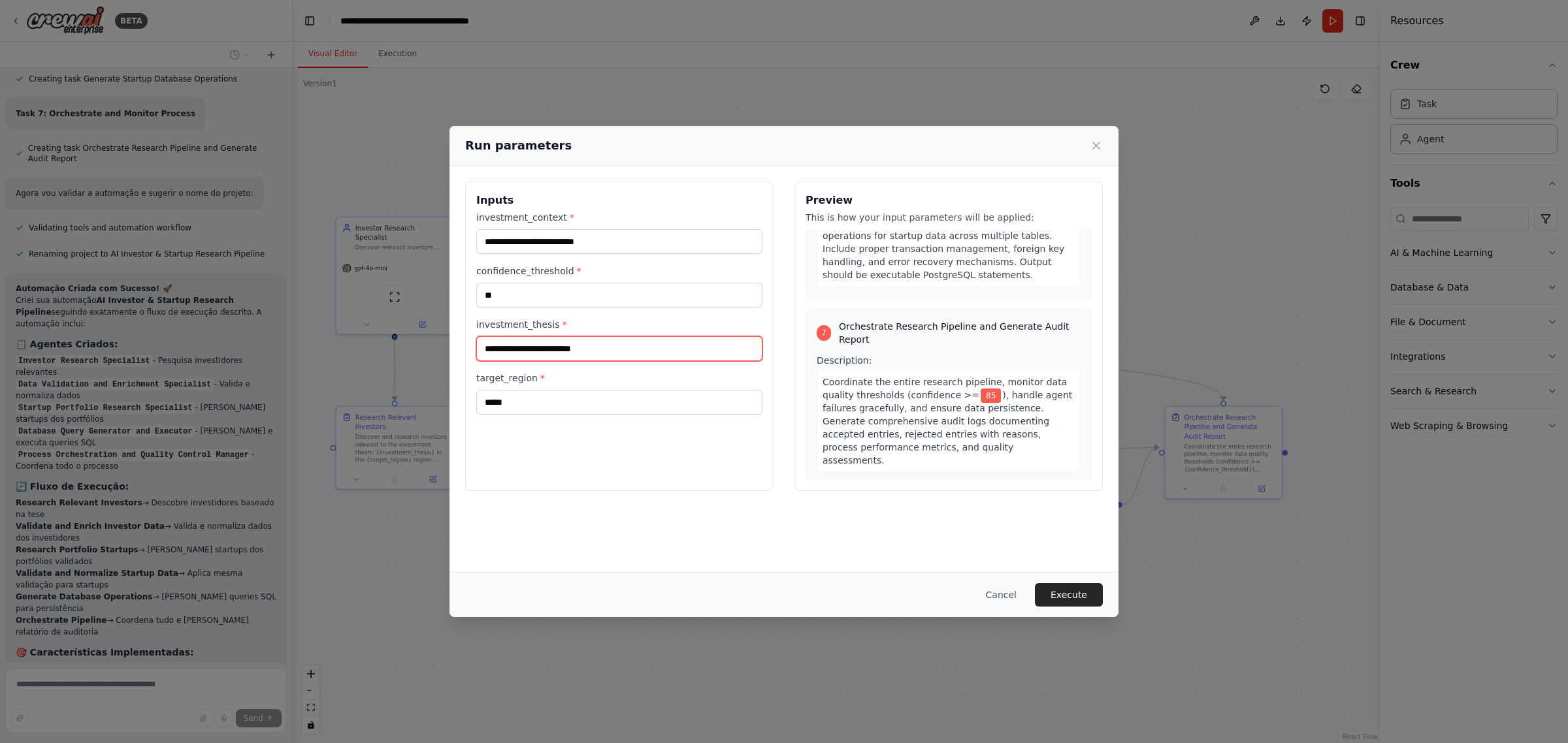
click at [582, 346] on input "investment_thesis *" at bounding box center [619, 349] width 286 height 24
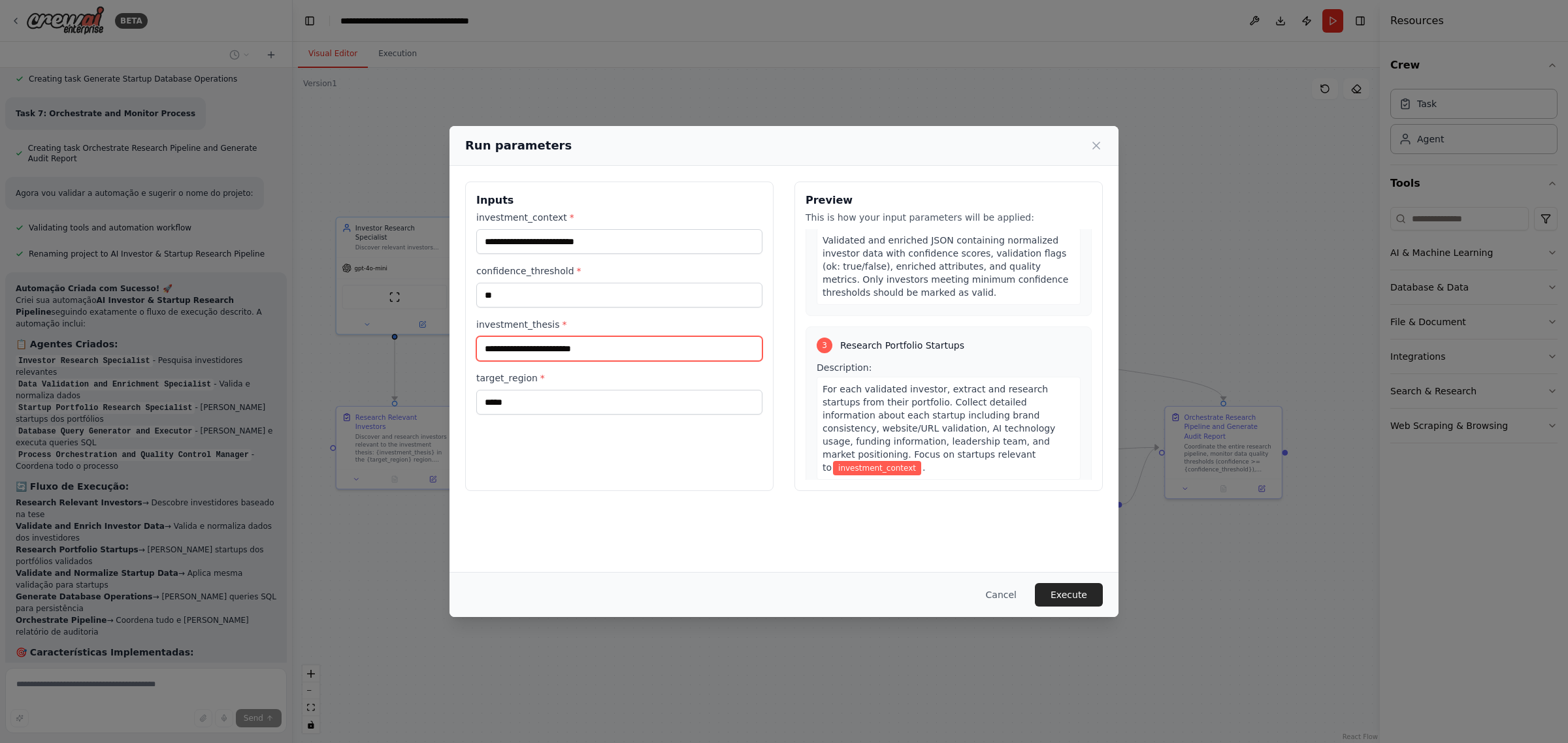
scroll to position [33, 0]
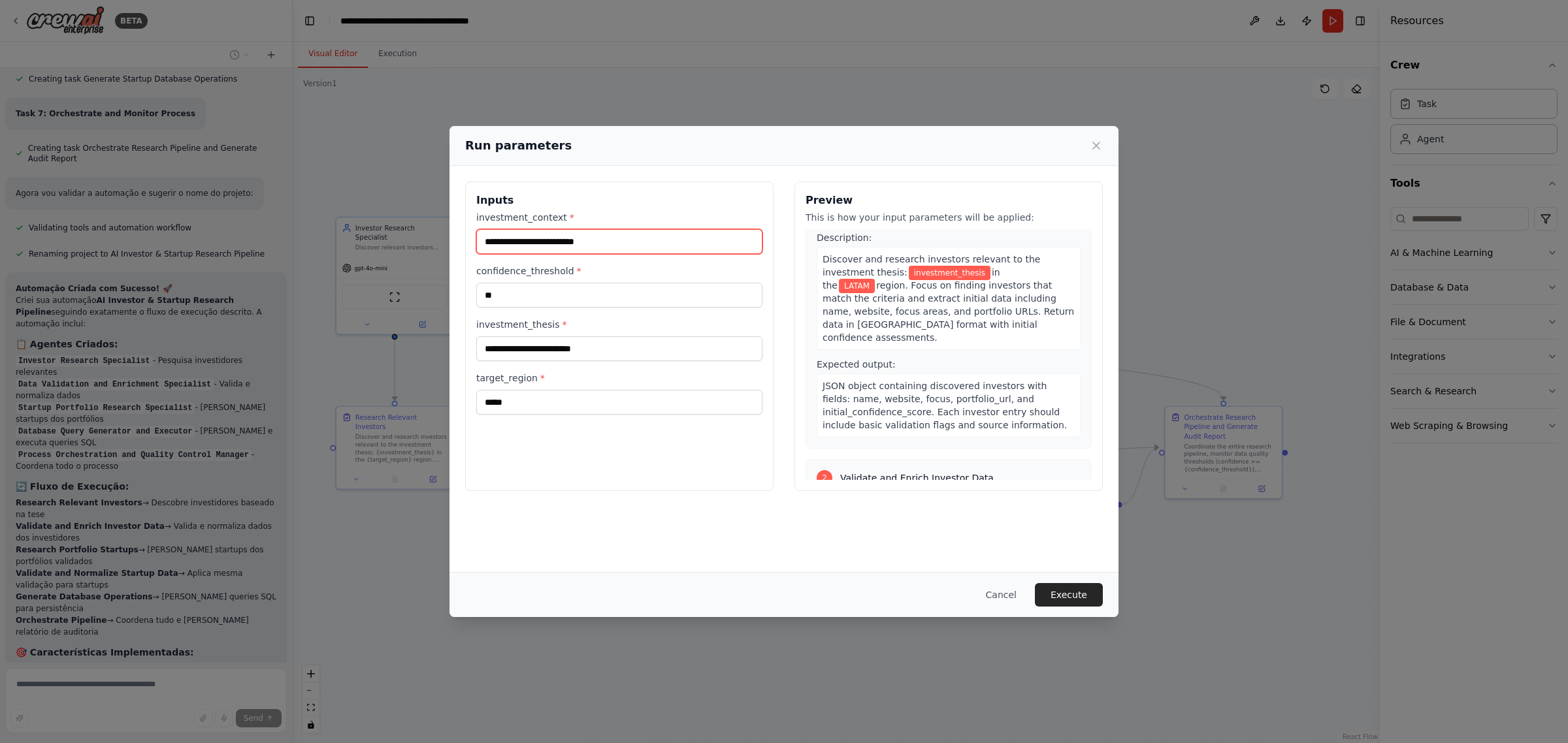
click at [586, 246] on input "investment_context *" at bounding box center [619, 241] width 286 height 24
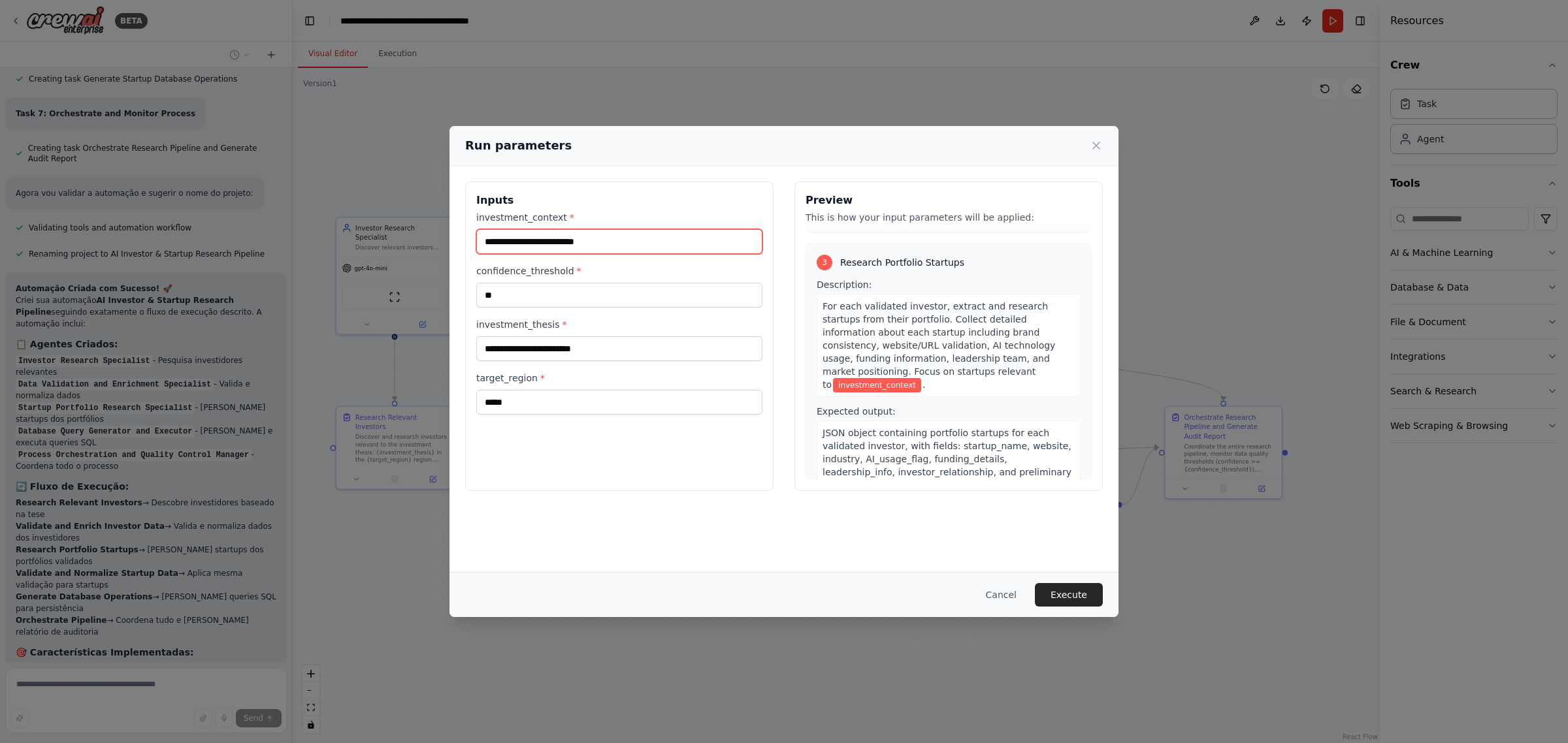
scroll to position [523, 0]
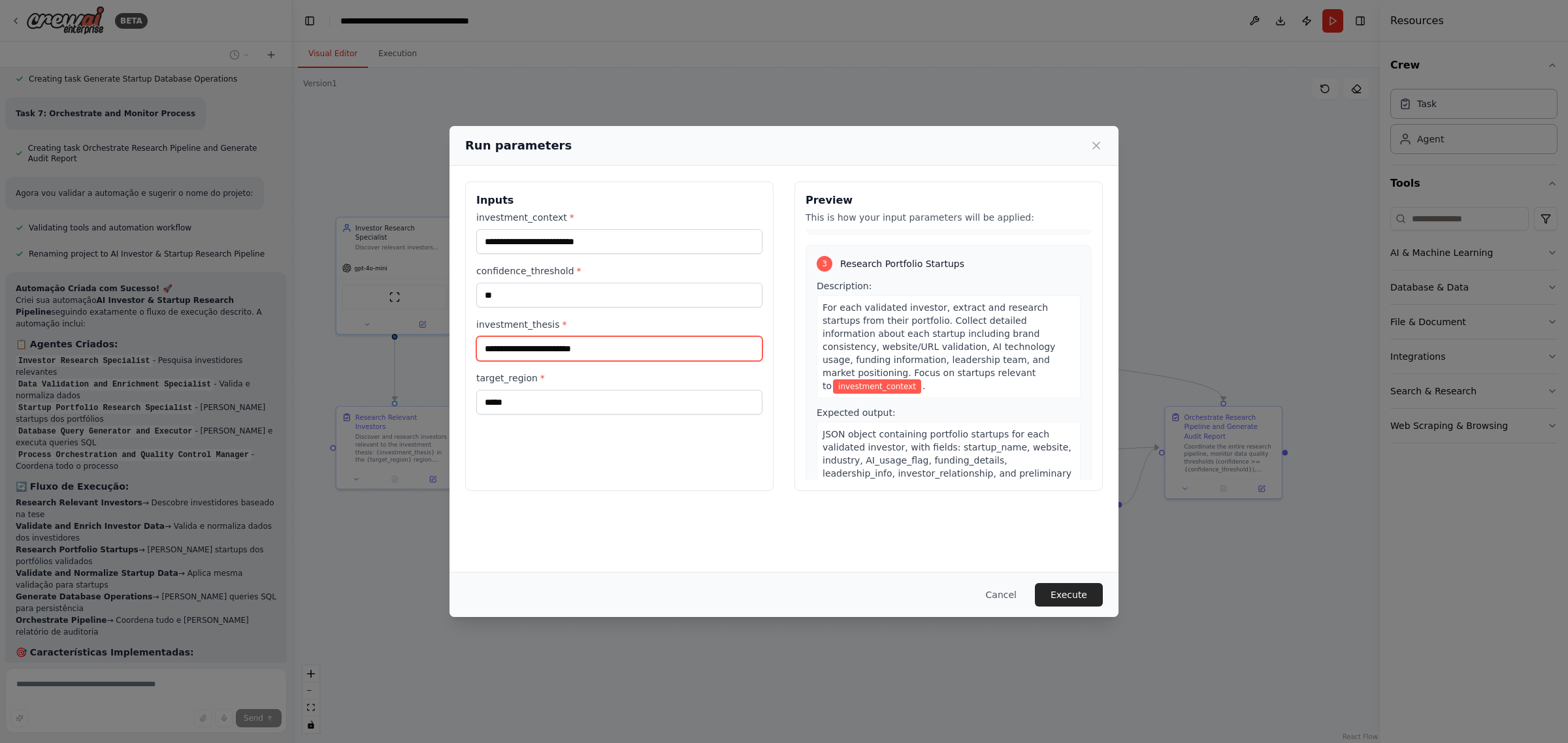
click at [550, 350] on input "investment_thesis *" at bounding box center [619, 349] width 286 height 24
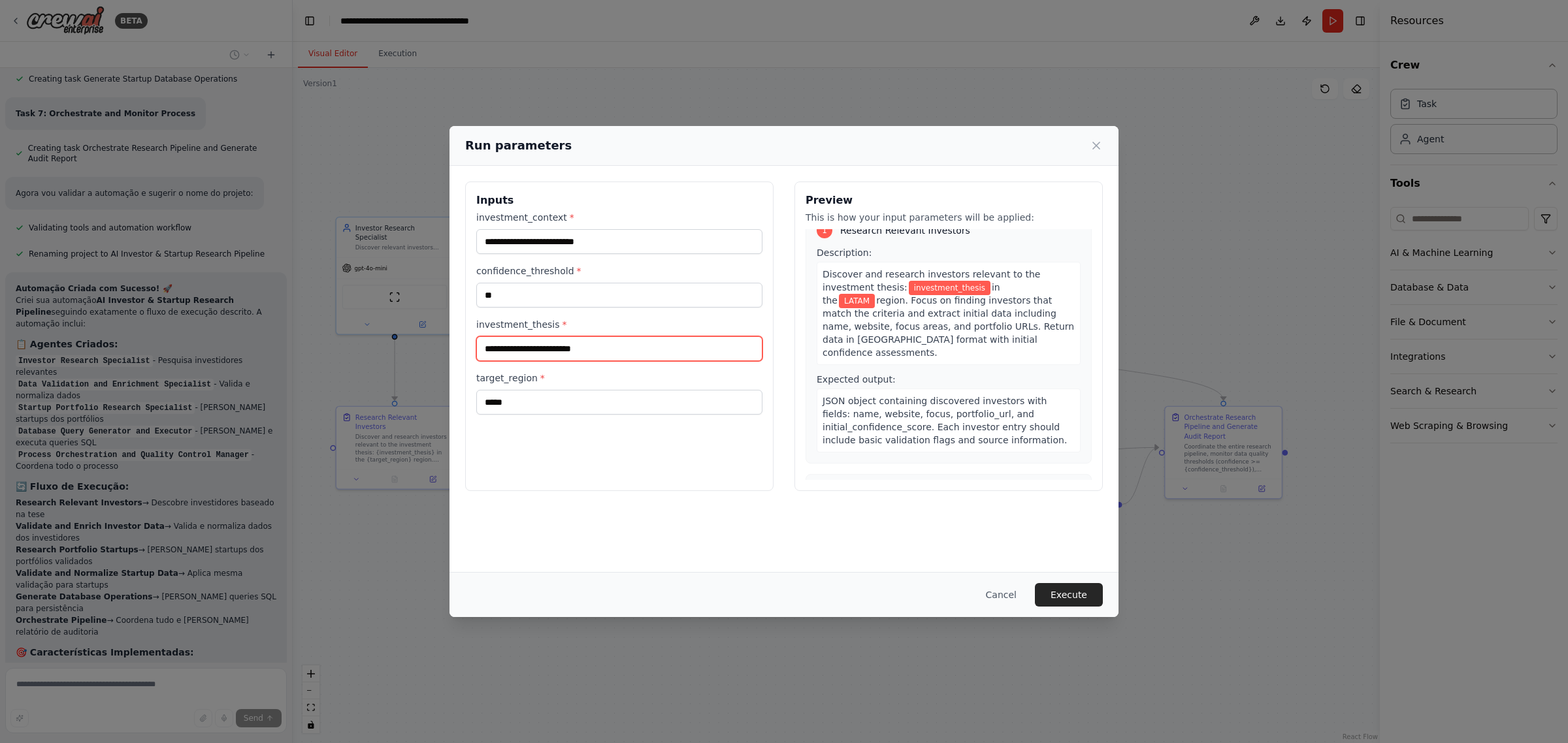
scroll to position [0, 0]
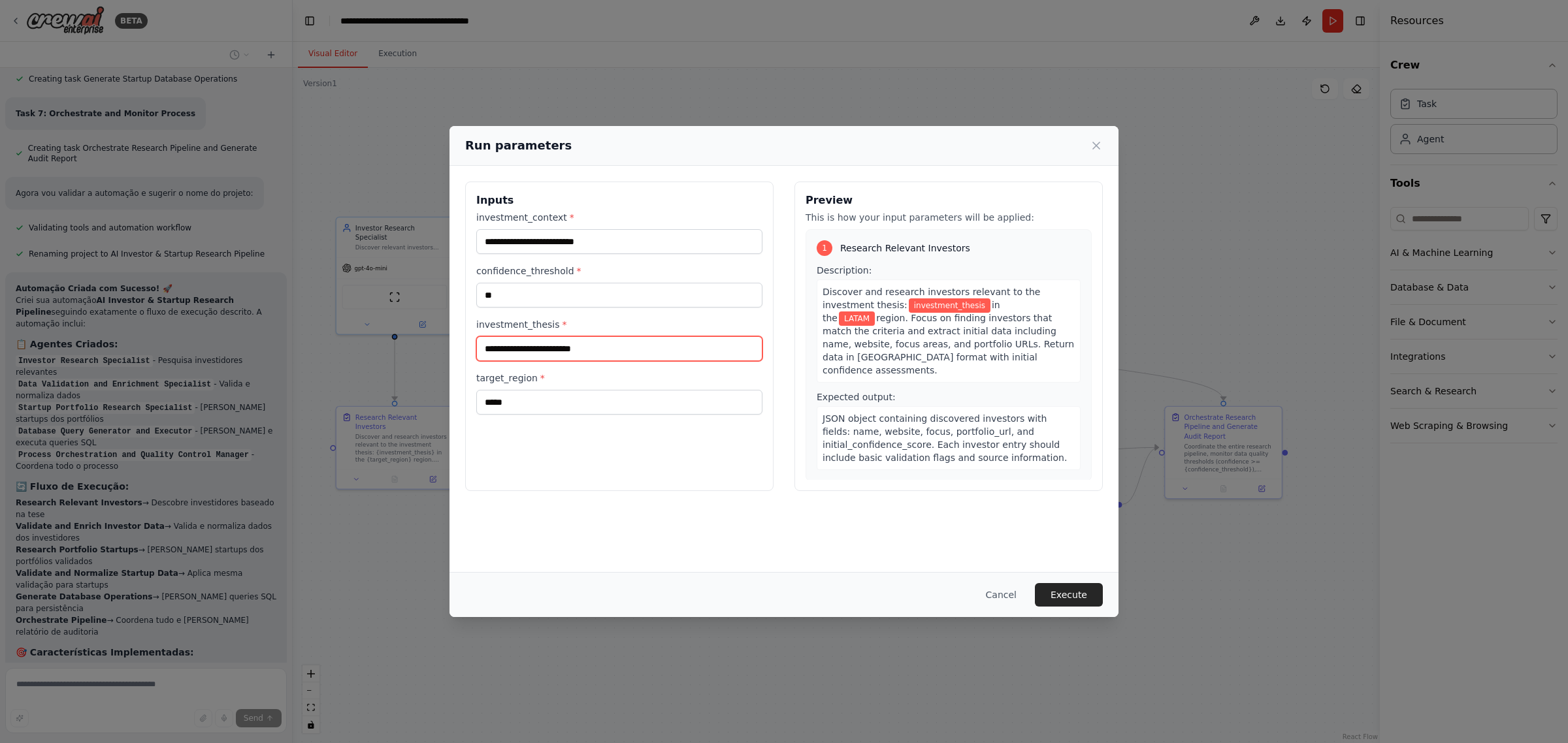
paste input "**********"
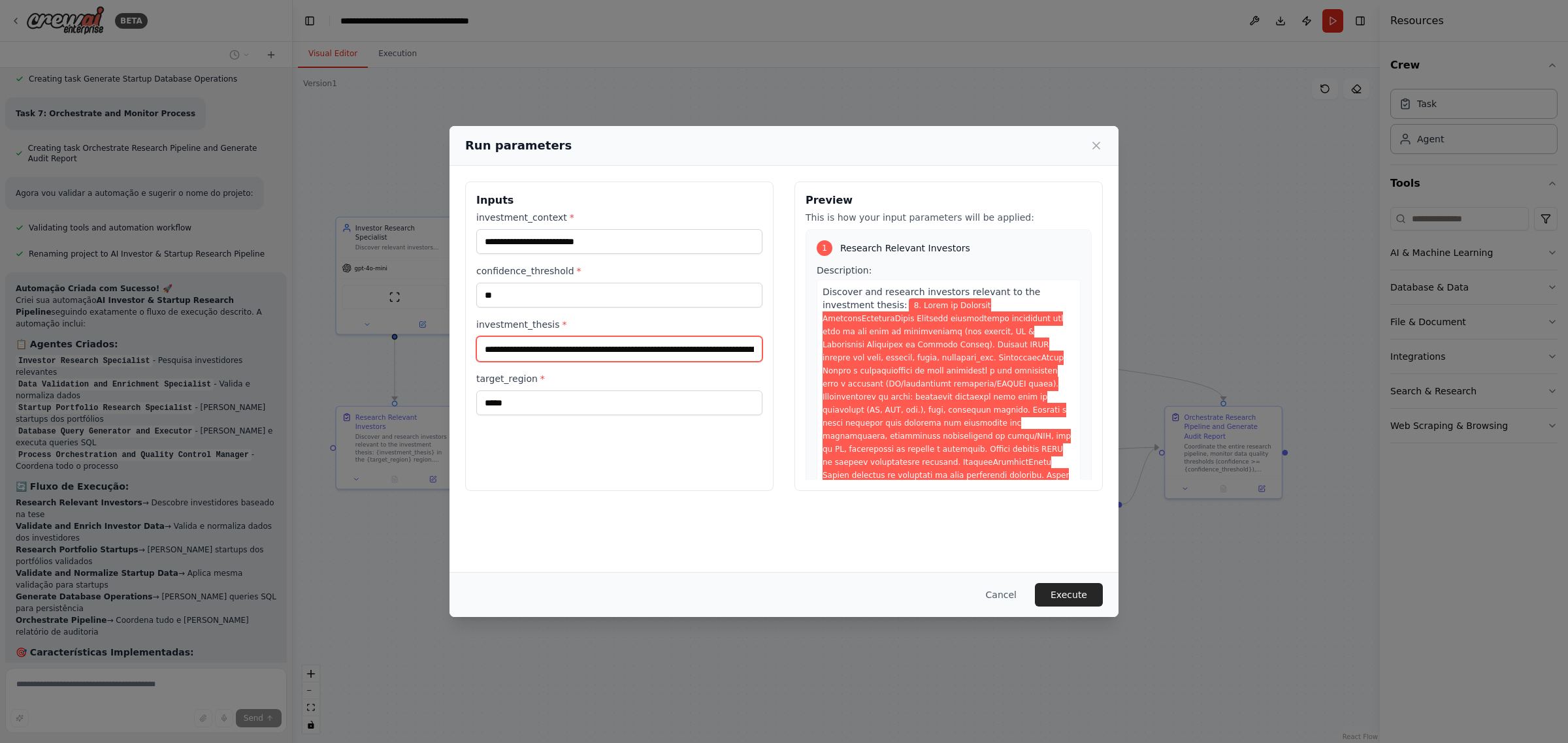
click at [560, 351] on input "investment_thesis *" at bounding box center [619, 349] width 286 height 24
paste input "text"
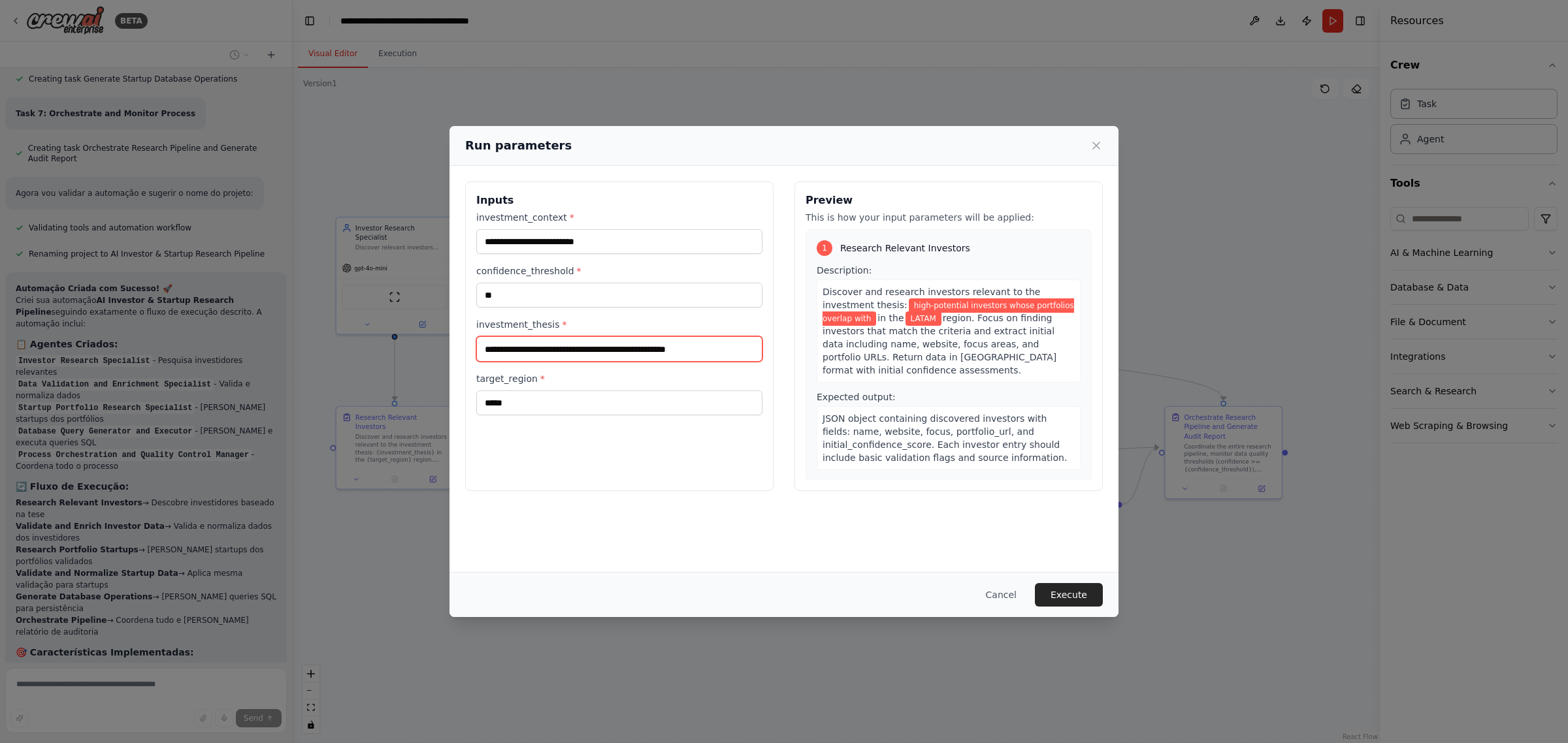
paste input "**********"
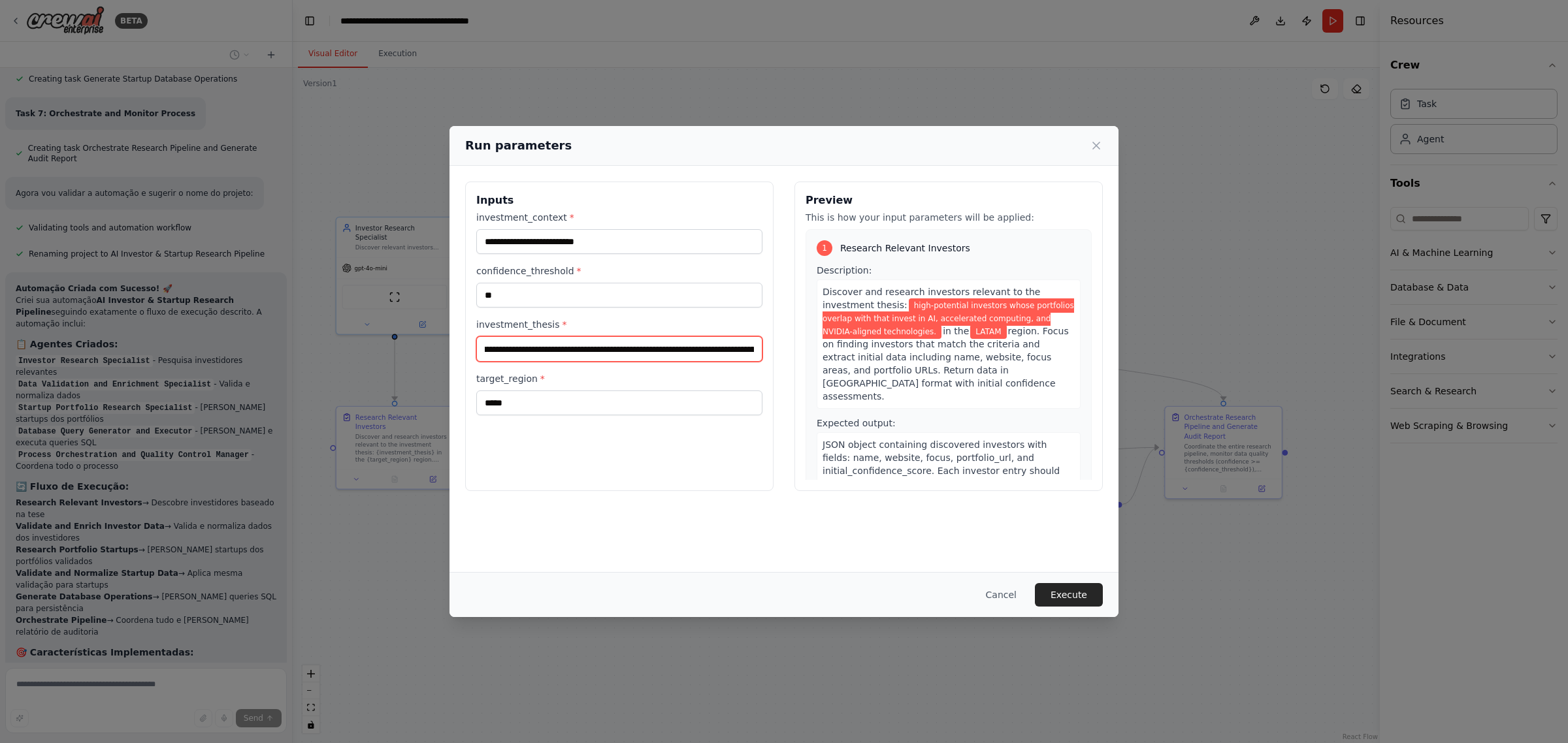
scroll to position [0, 85]
drag, startPoint x: 637, startPoint y: 348, endPoint x: 617, endPoint y: 349, distance: 20.0
click at [617, 349] on input "**********" at bounding box center [619, 349] width 286 height 24
type input "**********"
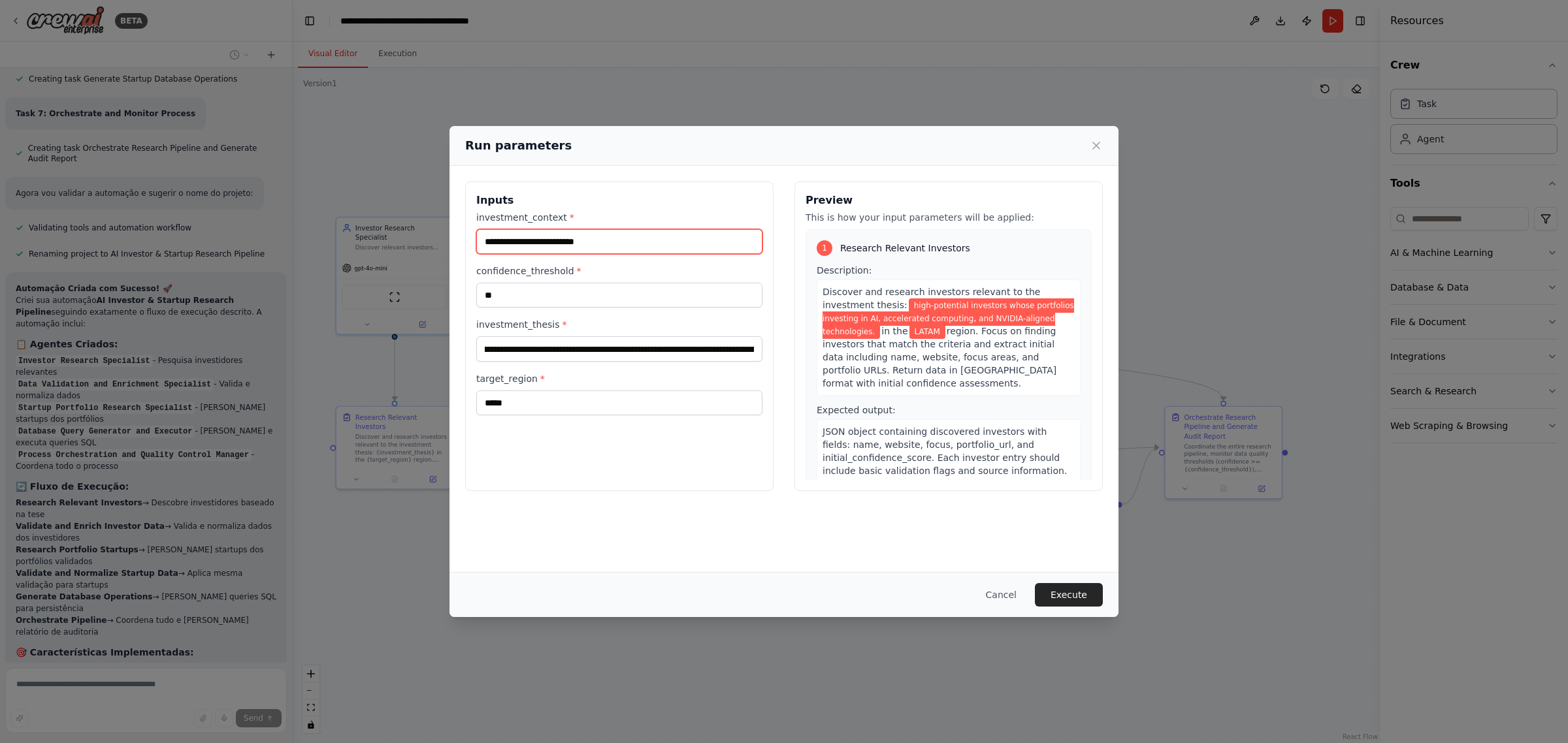
click at [596, 243] on input "investment_context *" at bounding box center [619, 241] width 286 height 24
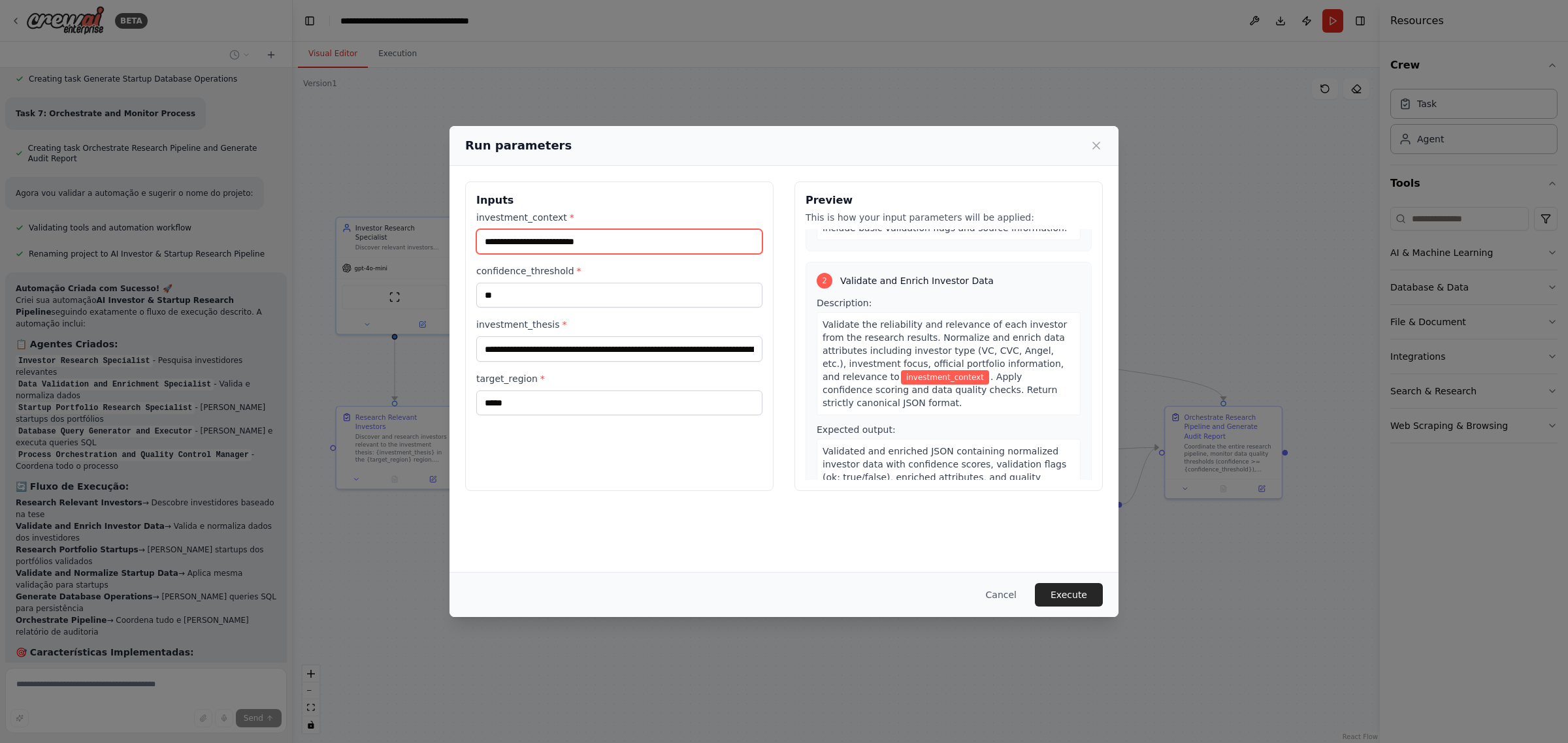
scroll to position [245, 0]
click at [1094, 148] on icon at bounding box center [1096, 145] width 7 height 7
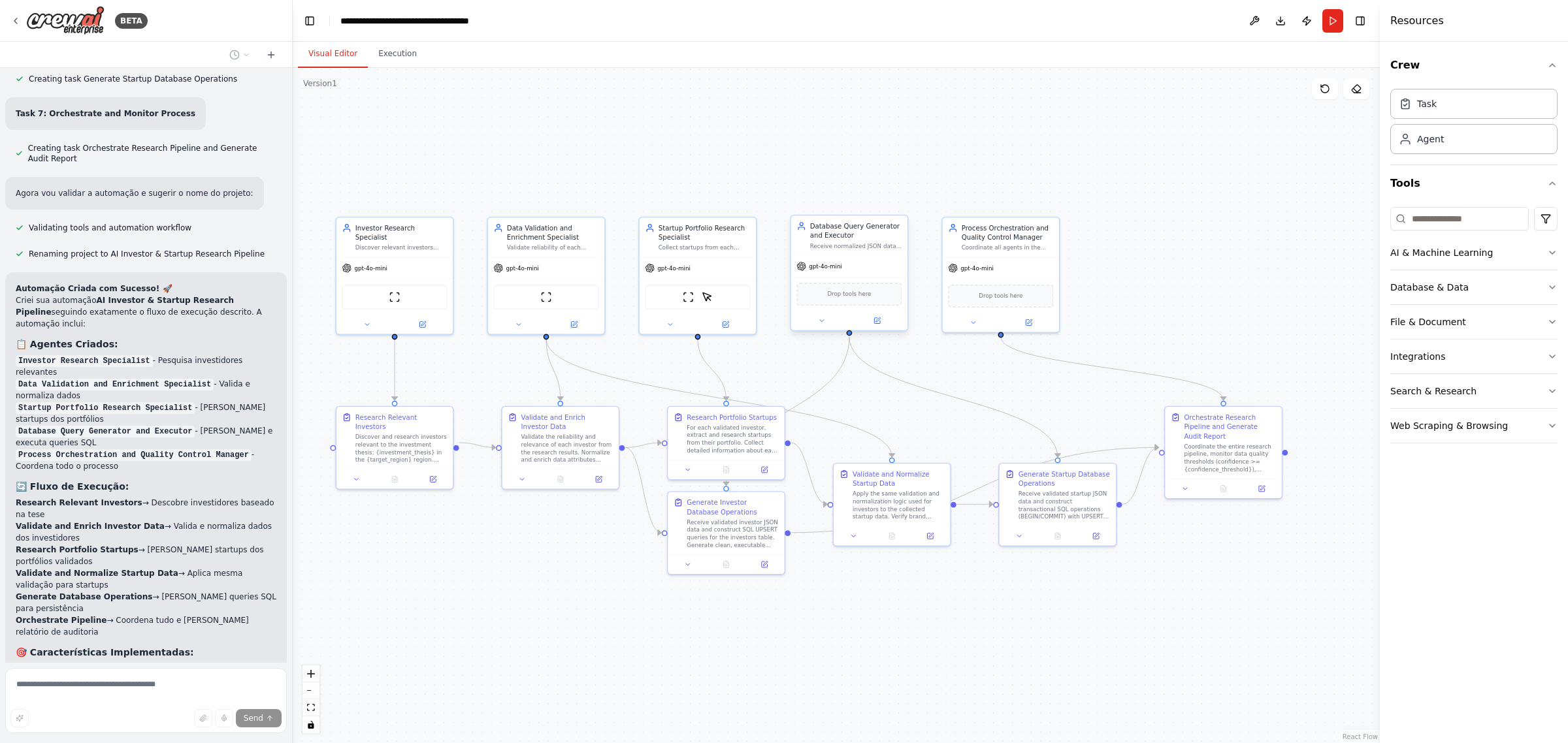
click at [853, 245] on div "Receive normalized JSON data for investors or startups and autonomously constru…" at bounding box center [856, 246] width 92 height 8
click at [877, 323] on icon at bounding box center [877, 320] width 8 height 8
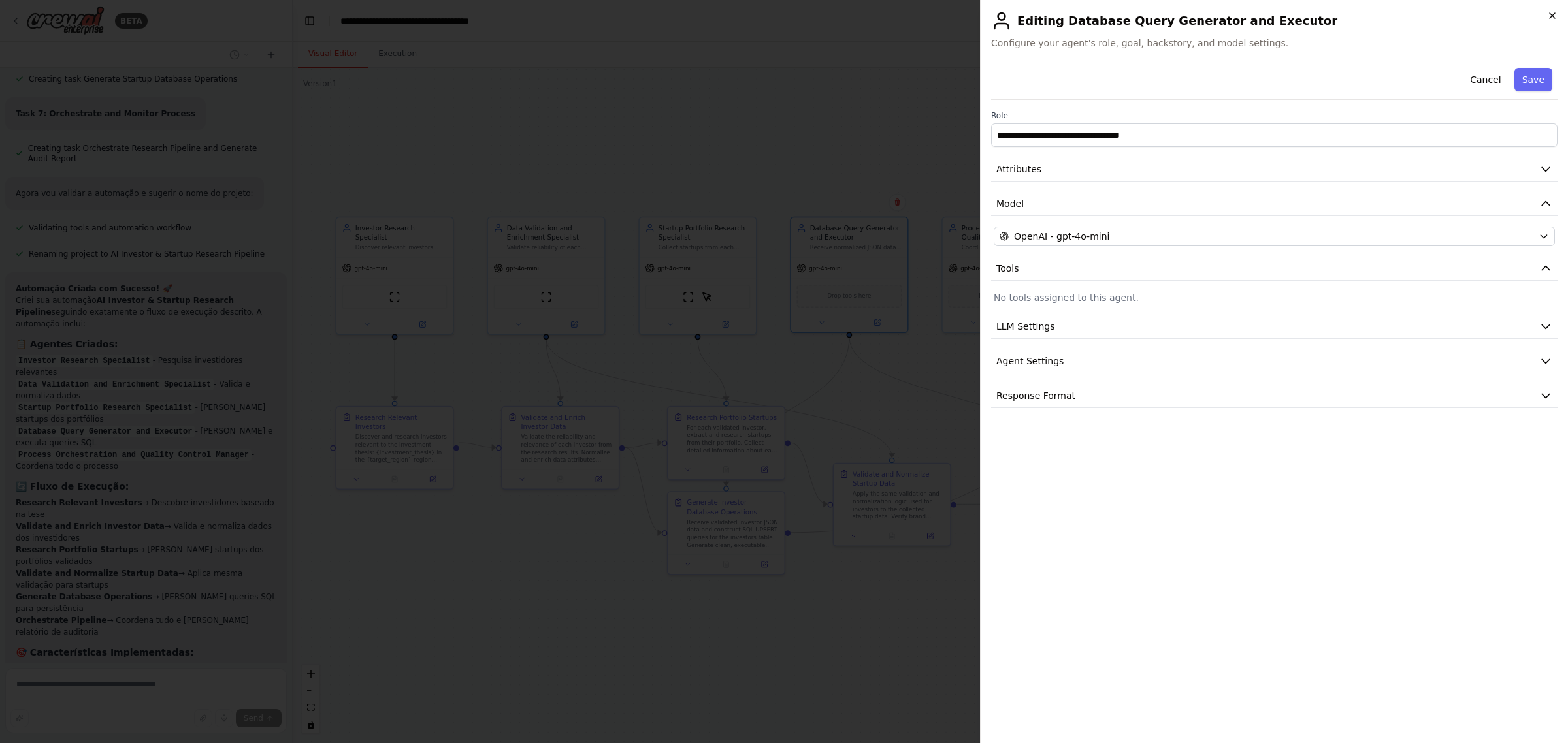
click at [1553, 13] on icon "button" at bounding box center [1552, 16] width 10 height 10
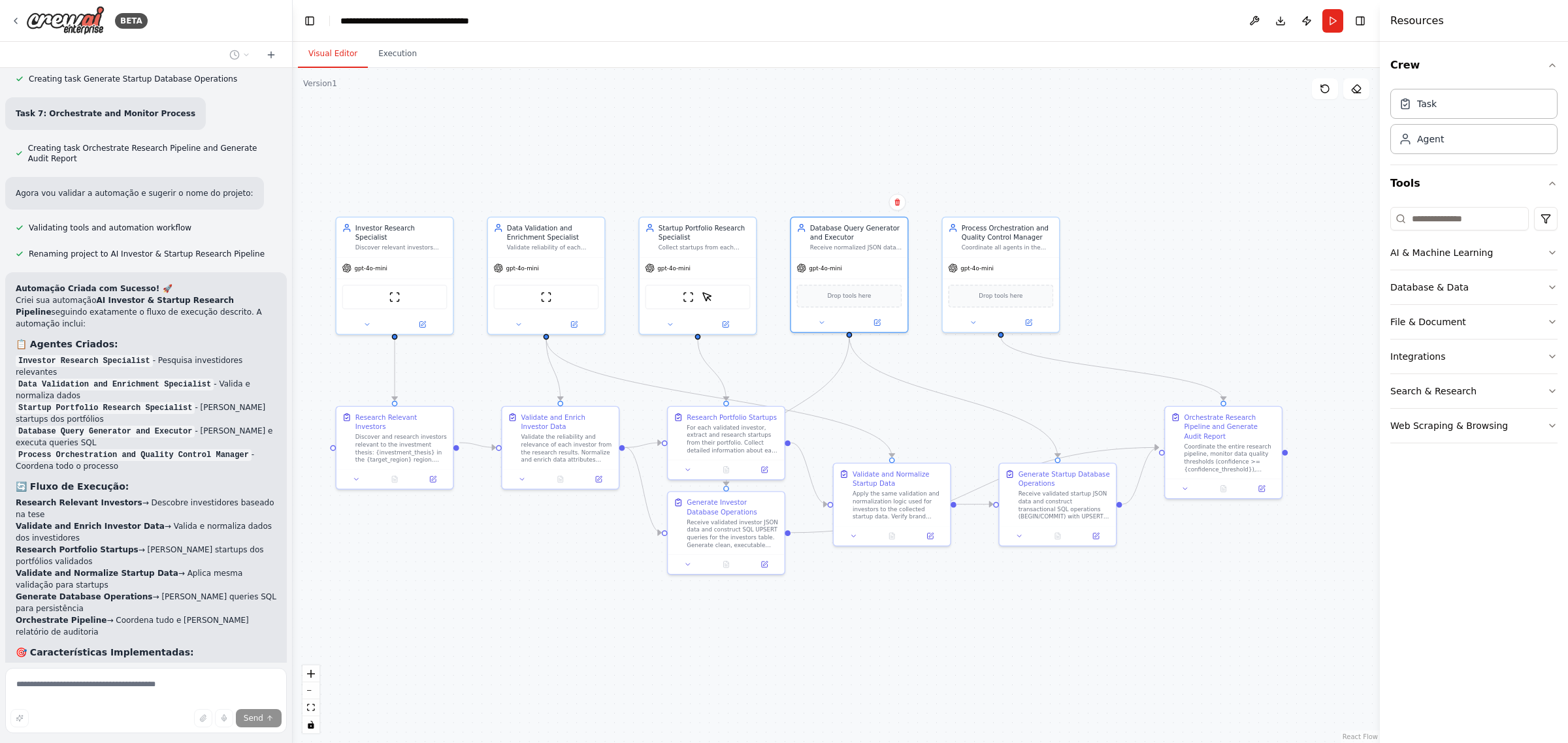
click at [8, 15] on div "BETA" at bounding box center [146, 21] width 292 height 42
click at [12, 22] on icon at bounding box center [16, 21] width 10 height 10
